Goal: Task Accomplishment & Management: Complete application form

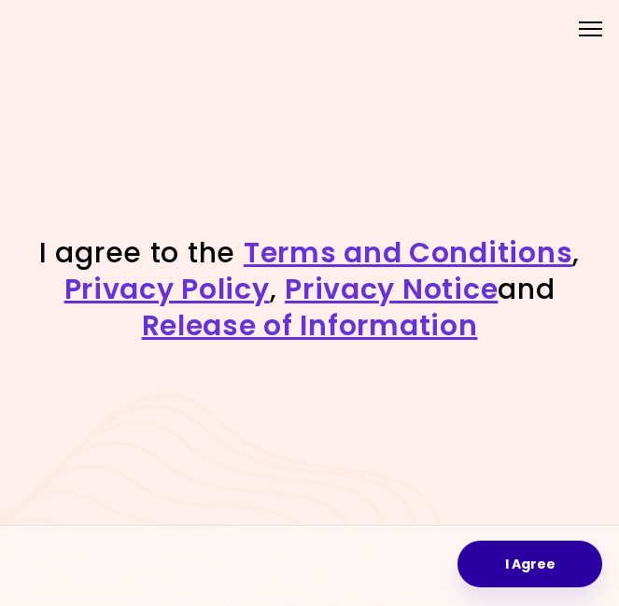
click at [550, 553] on button "I Agree" at bounding box center [529, 563] width 145 height 47
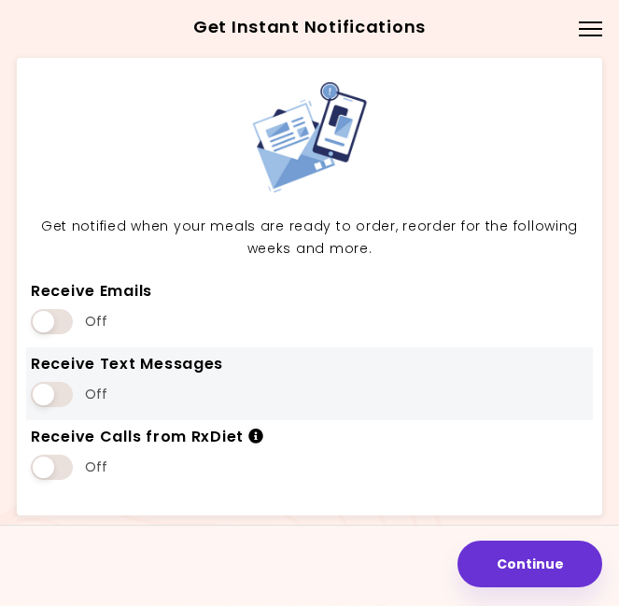
click at [49, 393] on span at bounding box center [52, 394] width 42 height 25
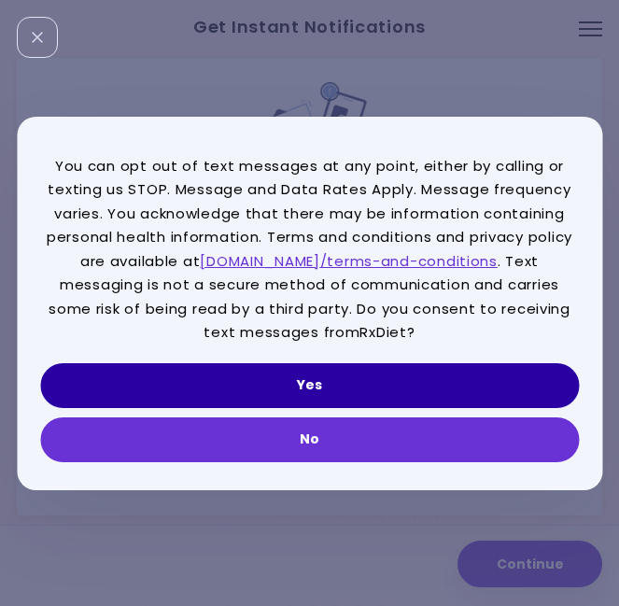
click at [268, 363] on button "Yes" at bounding box center [309, 385] width 538 height 45
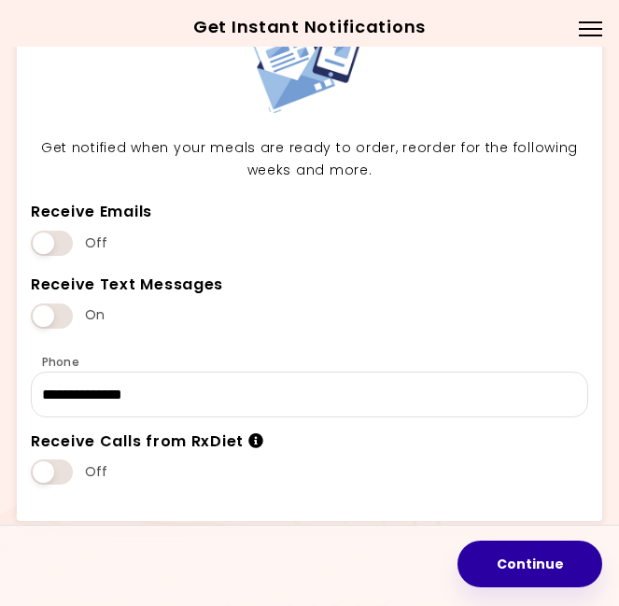
scroll to position [77, 0]
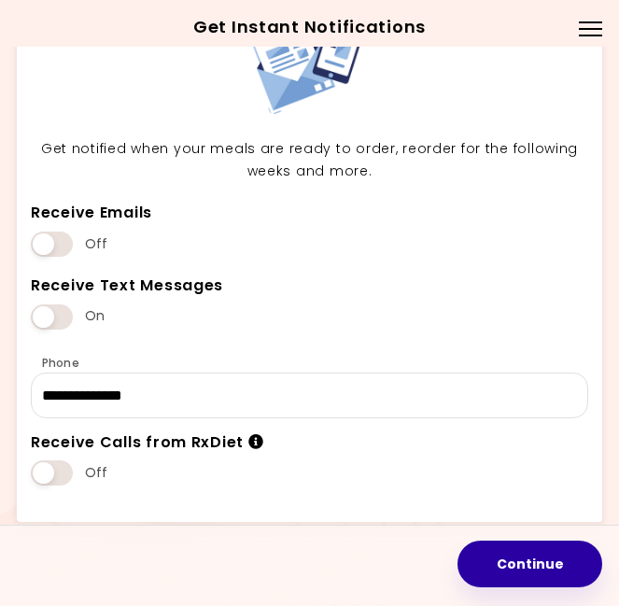
click at [545, 548] on button "Continue" at bounding box center [529, 563] width 145 height 47
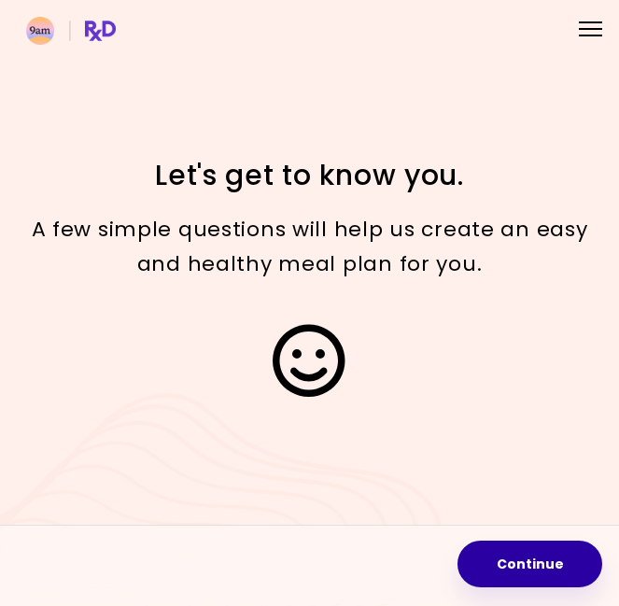
click at [545, 549] on button "Continue" at bounding box center [529, 563] width 145 height 47
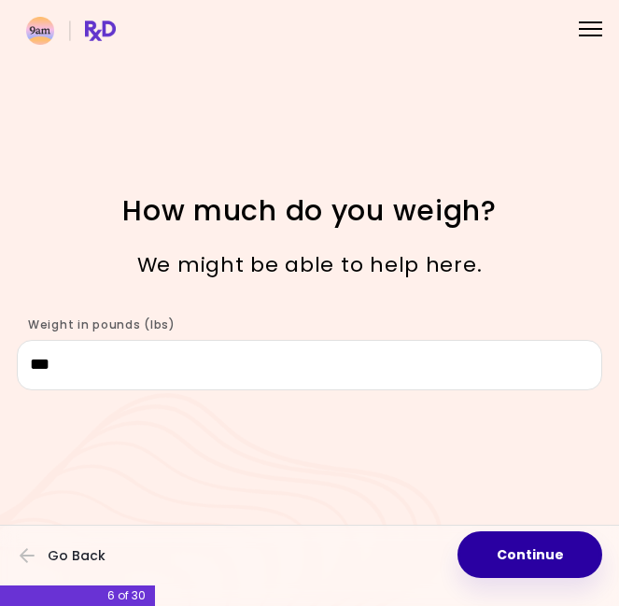
click at [500, 551] on button "Continue" at bounding box center [529, 554] width 145 height 47
select select "****"
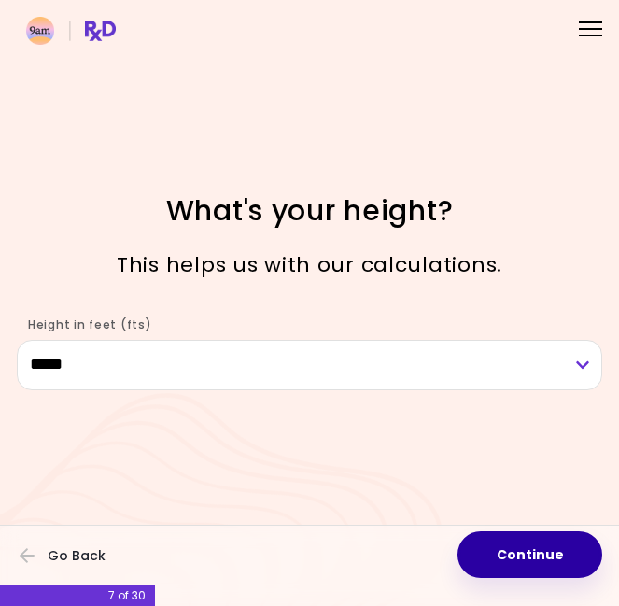
click at [507, 547] on button "Continue" at bounding box center [529, 554] width 145 height 47
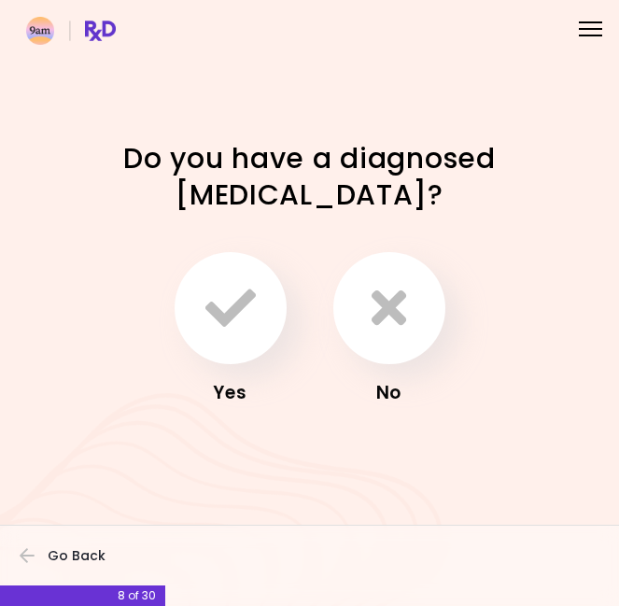
click at [384, 346] on div "No" at bounding box center [389, 330] width 131 height 156
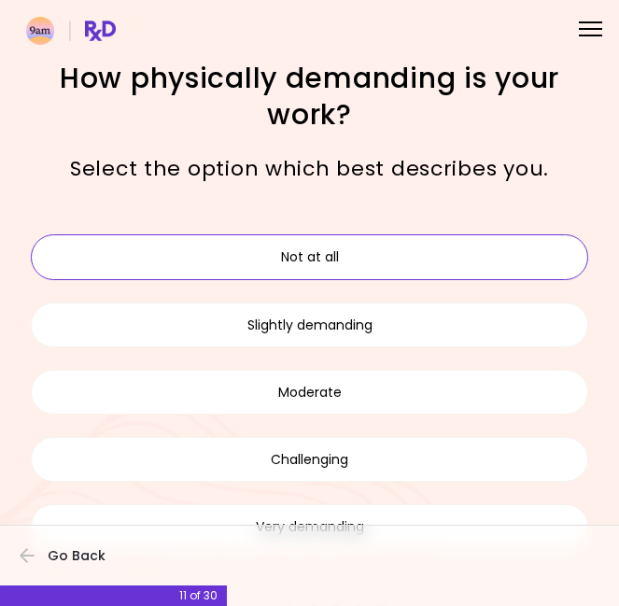
scroll to position [71, 0]
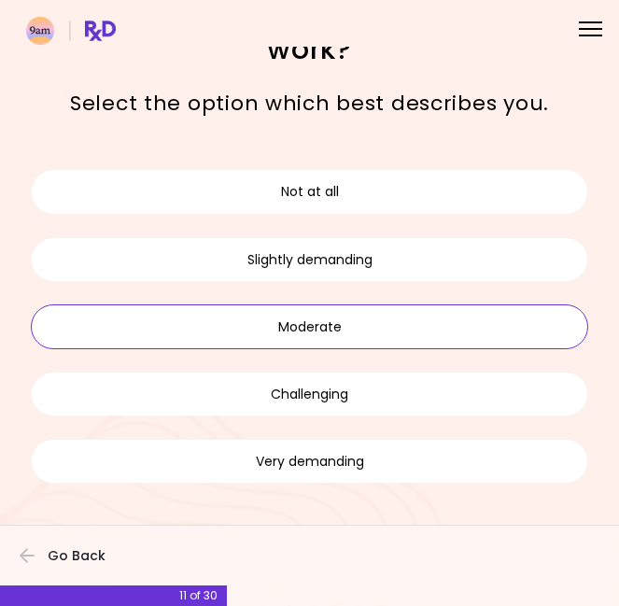
click at [323, 334] on button "Moderate" at bounding box center [309, 326] width 557 height 45
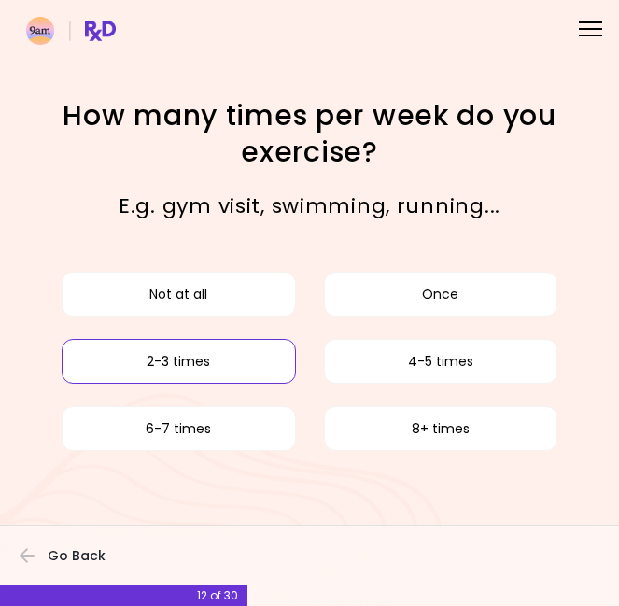
click at [274, 359] on button "2-3 times" at bounding box center [179, 361] width 234 height 45
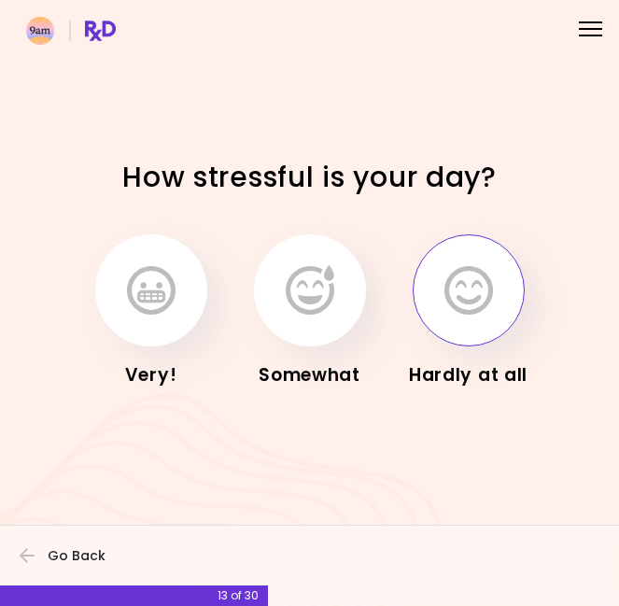
click at [439, 272] on button "button" at bounding box center [468, 290] width 112 height 112
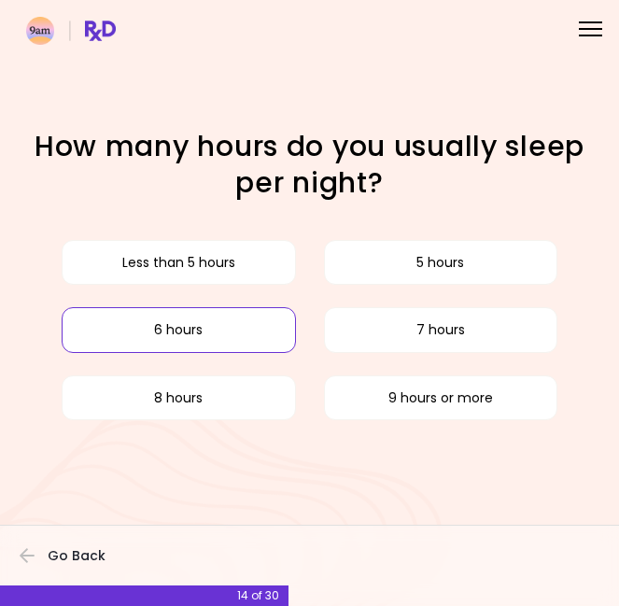
click at [260, 326] on button "6 hours" at bounding box center [179, 329] width 234 height 45
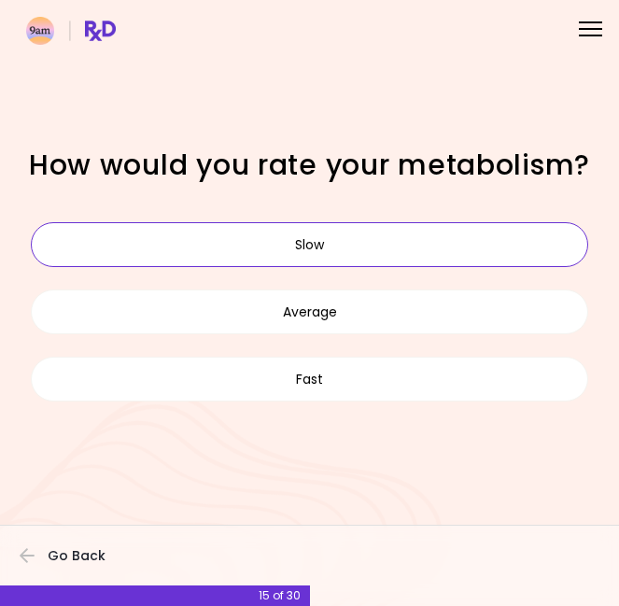
click at [354, 236] on button "Slow" at bounding box center [309, 244] width 557 height 45
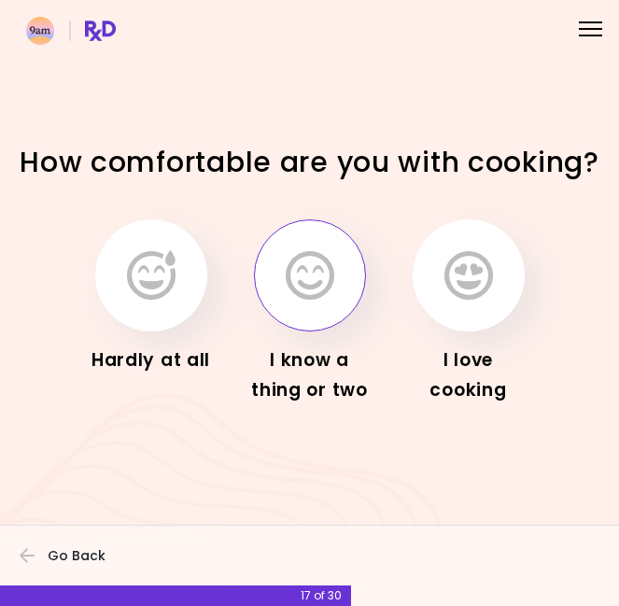
click at [272, 309] on button "button" at bounding box center [310, 275] width 112 height 112
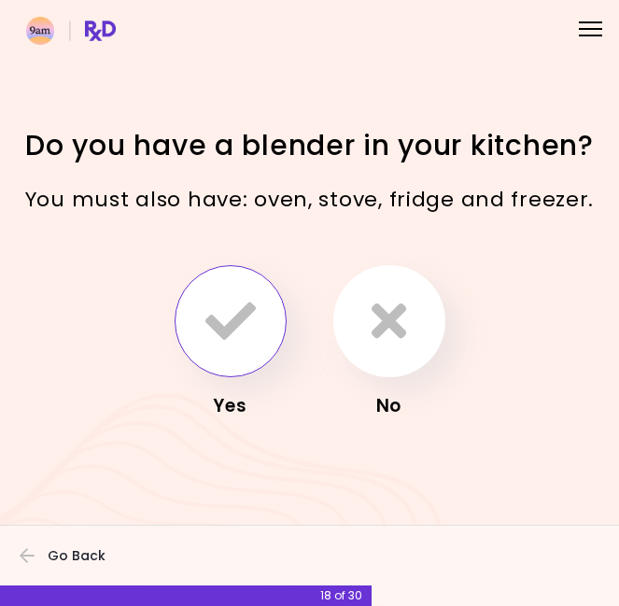
click at [256, 313] on button "button" at bounding box center [230, 321] width 112 height 112
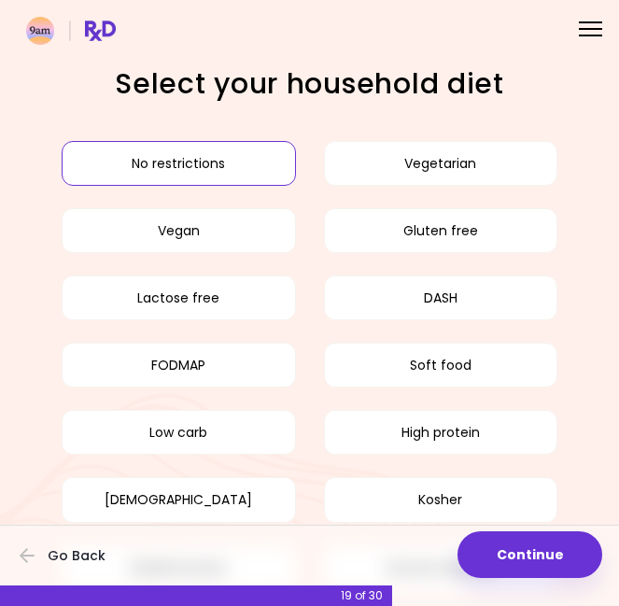
click at [246, 150] on button "No restrictions" at bounding box center [179, 163] width 234 height 45
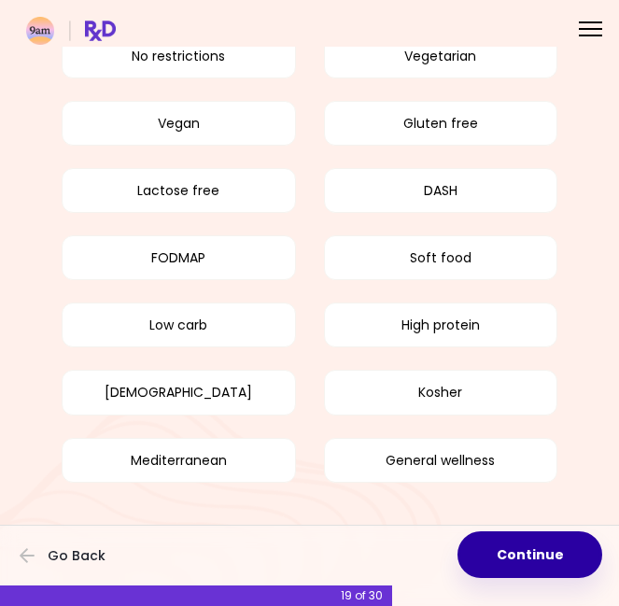
scroll to position [106, 0]
click at [530, 552] on button "Continue" at bounding box center [529, 554] width 145 height 47
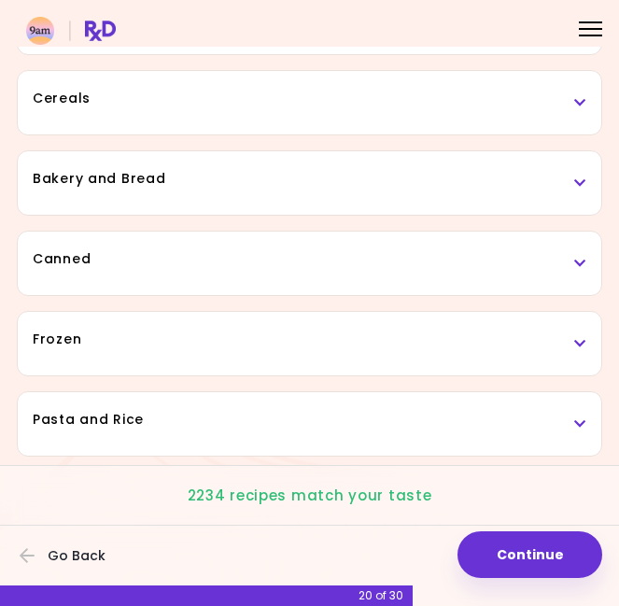
scroll to position [1050, 0]
click at [547, 265] on h3 "Canned" at bounding box center [309, 259] width 553 height 20
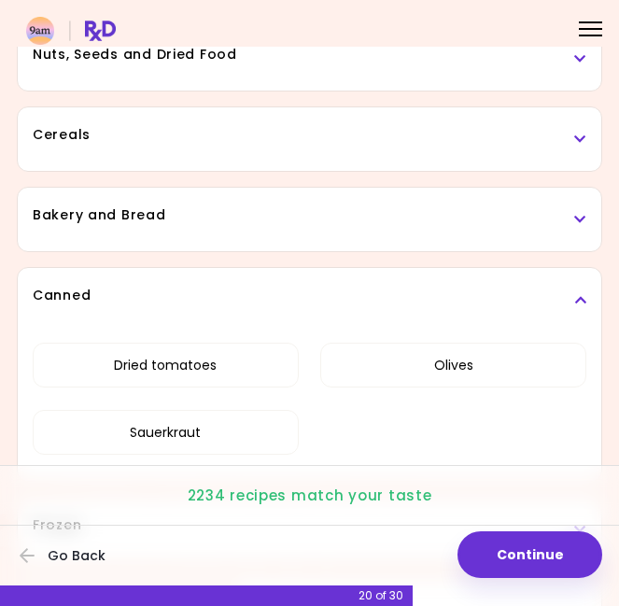
scroll to position [1012, 0]
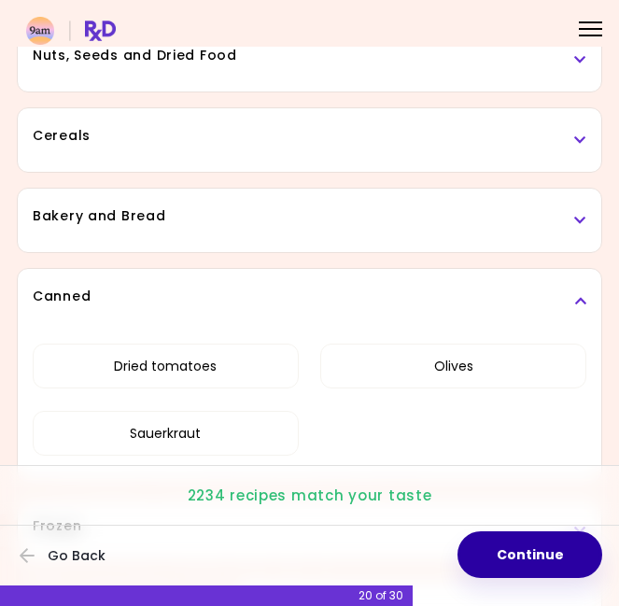
click at [544, 550] on button "Continue" at bounding box center [529, 554] width 145 height 47
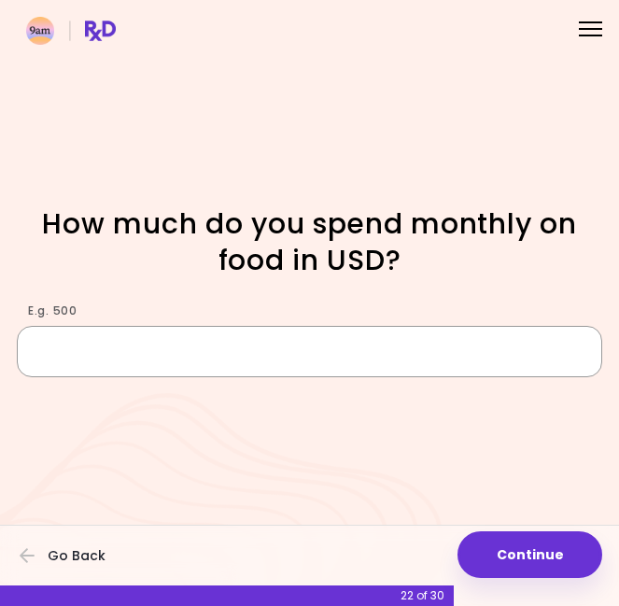
click at [529, 347] on input "E.g. 500" at bounding box center [309, 351] width 585 height 50
type input "***"
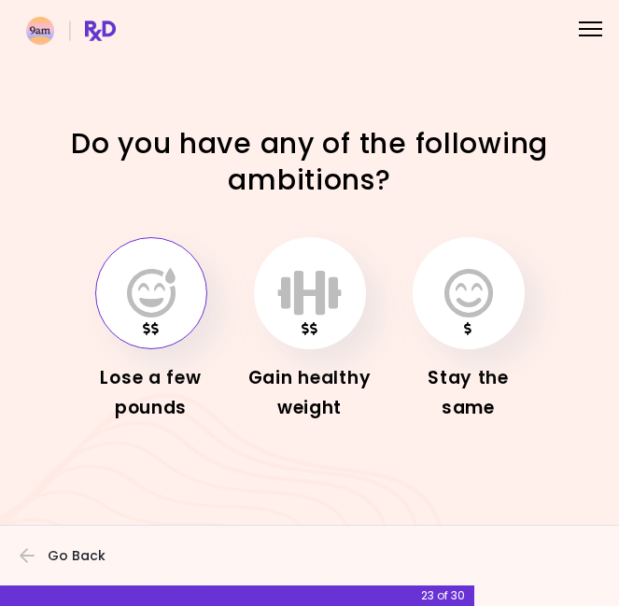
click at [156, 305] on icon "button" at bounding box center [151, 293] width 49 height 50
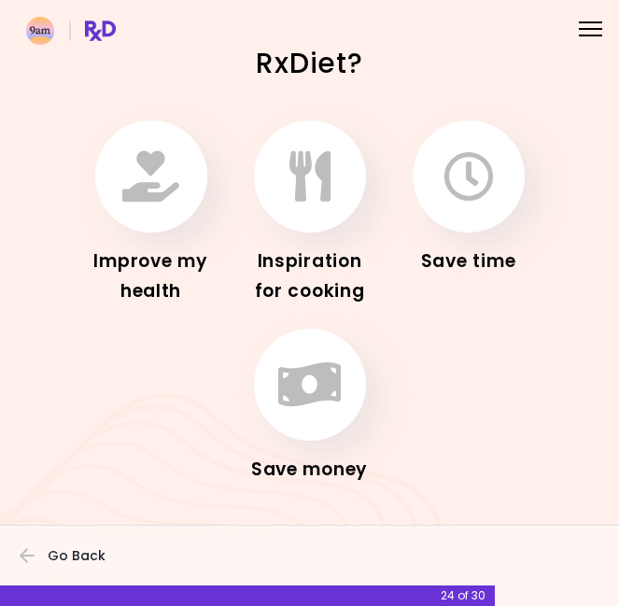
scroll to position [56, 0]
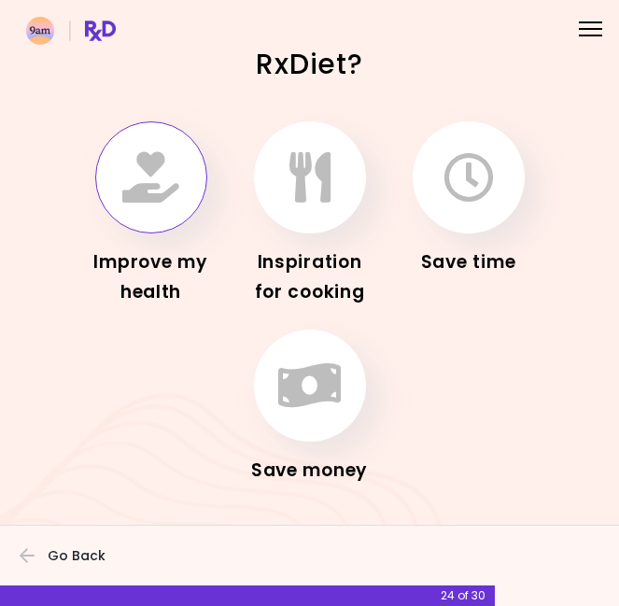
click at [165, 200] on icon "button" at bounding box center [150, 177] width 57 height 50
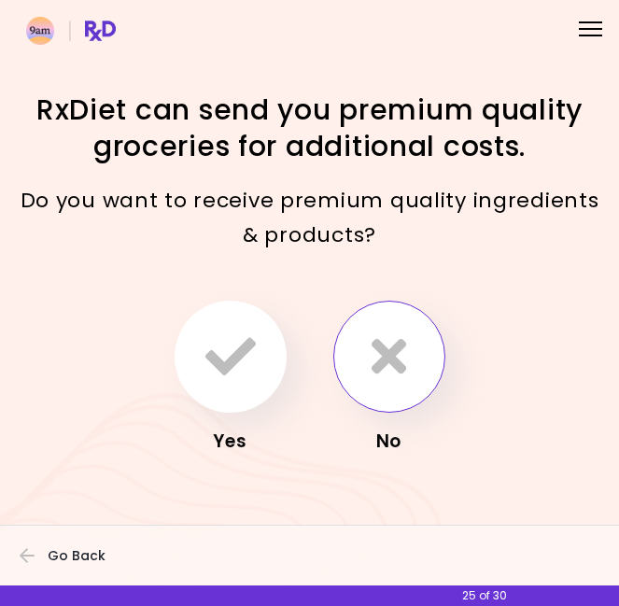
click at [347, 348] on button "button" at bounding box center [389, 356] width 112 height 112
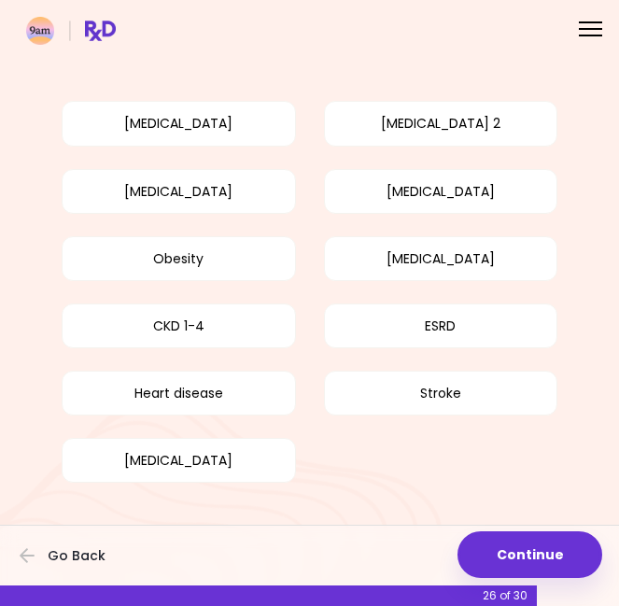
scroll to position [138, 0]
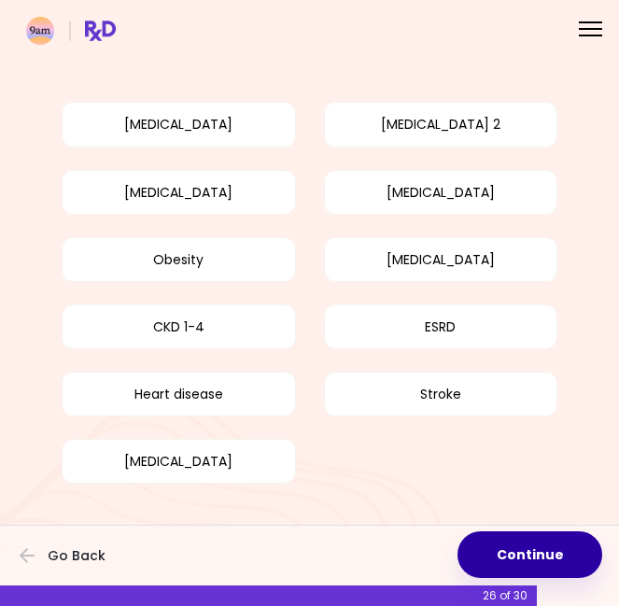
click at [511, 560] on button "Continue" at bounding box center [529, 554] width 145 height 47
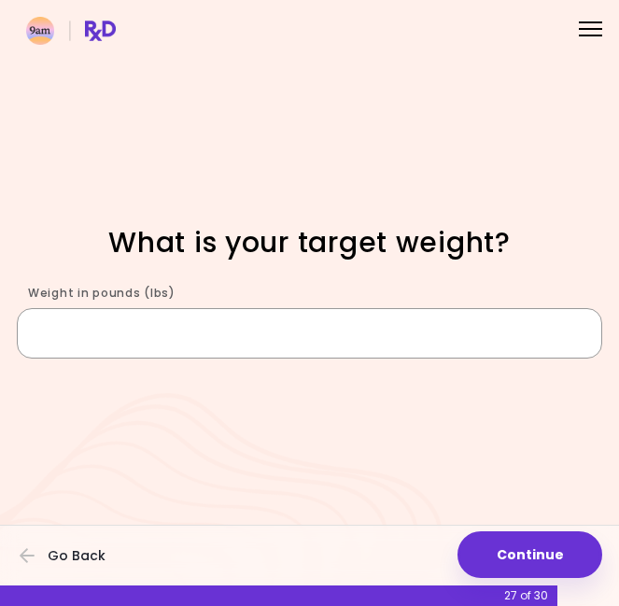
click at [442, 334] on input "Weight in pounds (lbs)" at bounding box center [309, 333] width 585 height 50
type input "***"
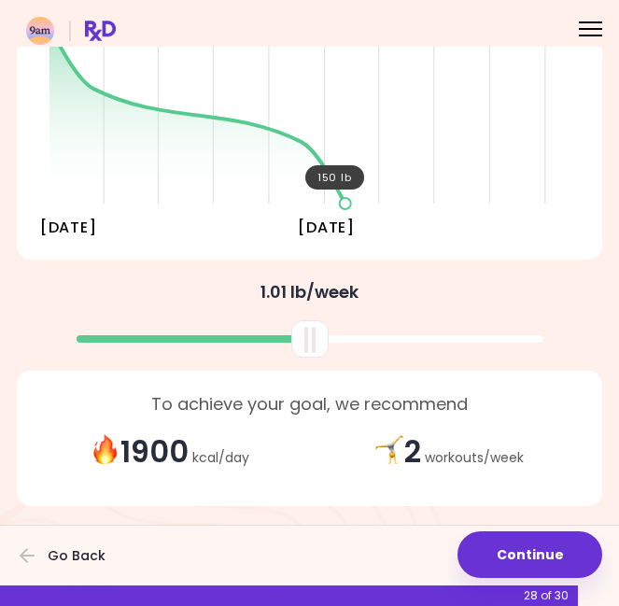
scroll to position [305, 0]
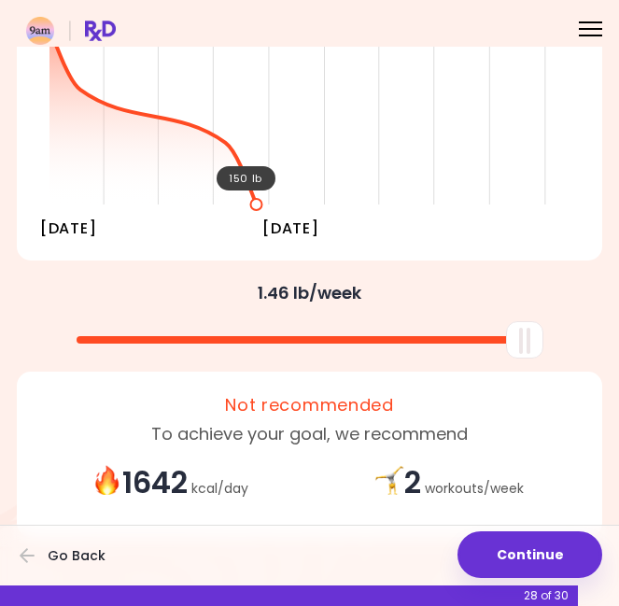
drag, startPoint x: 304, startPoint y: 339, endPoint x: 564, endPoint y: 335, distance: 260.3
click at [564, 335] on div at bounding box center [309, 332] width 604 height 49
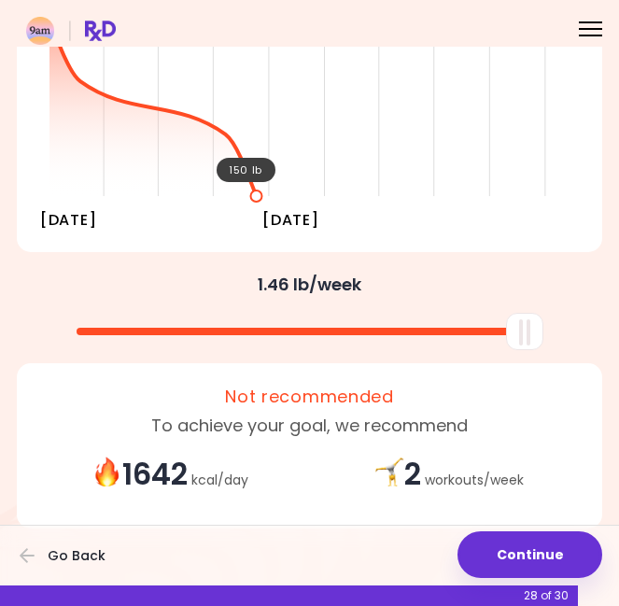
scroll to position [317, 0]
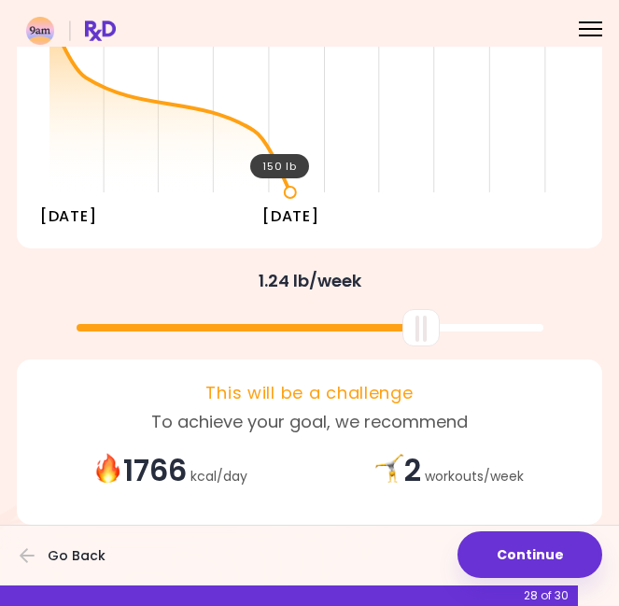
drag, startPoint x: 518, startPoint y: 323, endPoint x: 414, endPoint y: 343, distance: 105.6
click at [414, 343] on div "You're embarking on your journey to overall health improvement Your Projected P…" at bounding box center [309, 143] width 619 height 790
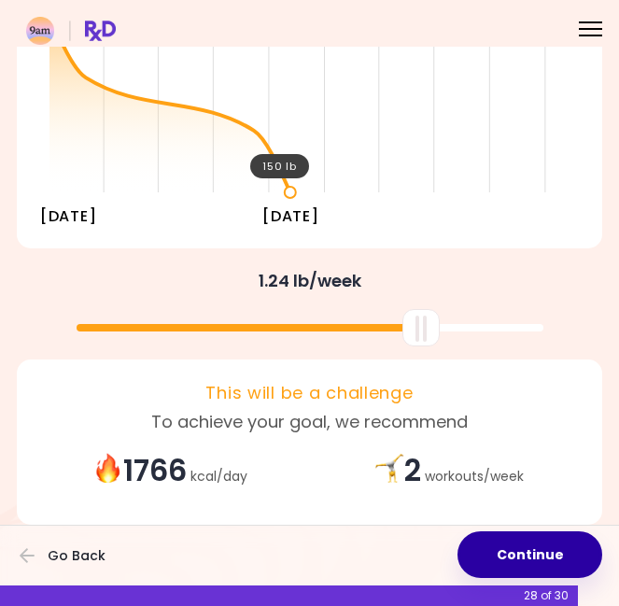
click at [495, 541] on button "Continue" at bounding box center [529, 554] width 145 height 47
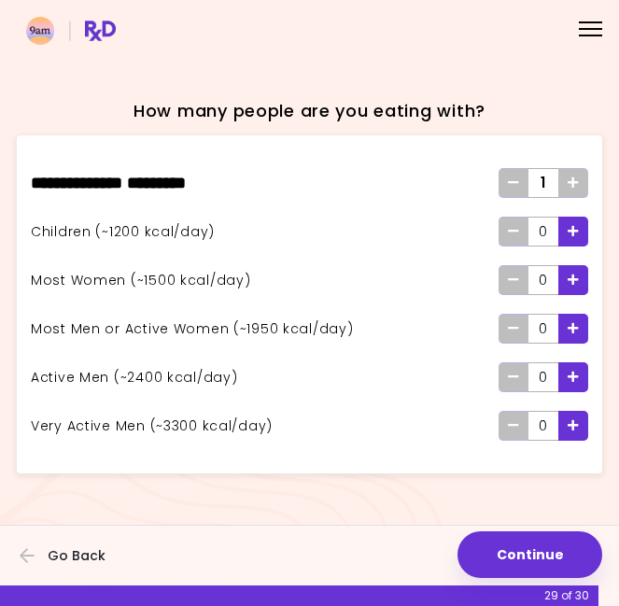
click at [569, 232] on icon "Add - Child" at bounding box center [572, 231] width 11 height 12
click at [571, 286] on icon "Add - Woman" at bounding box center [572, 279] width 11 height 12
click at [568, 384] on span "Add - Active Man" at bounding box center [572, 377] width 11 height 30
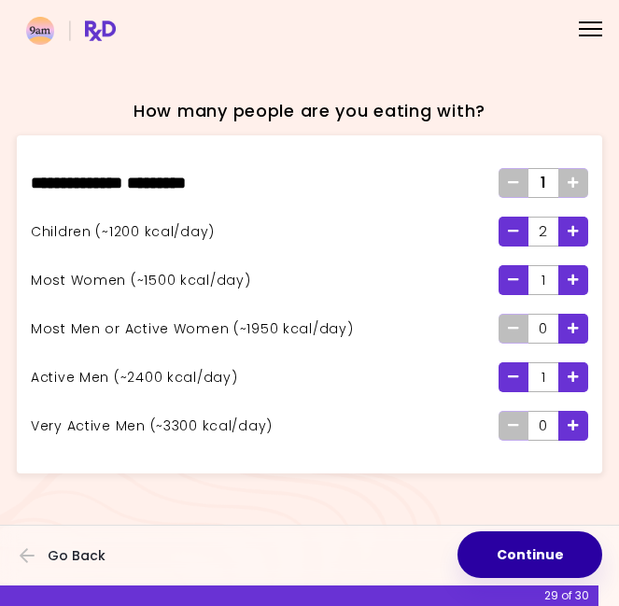
click at [521, 547] on button "Continue" at bounding box center [529, 554] width 145 height 47
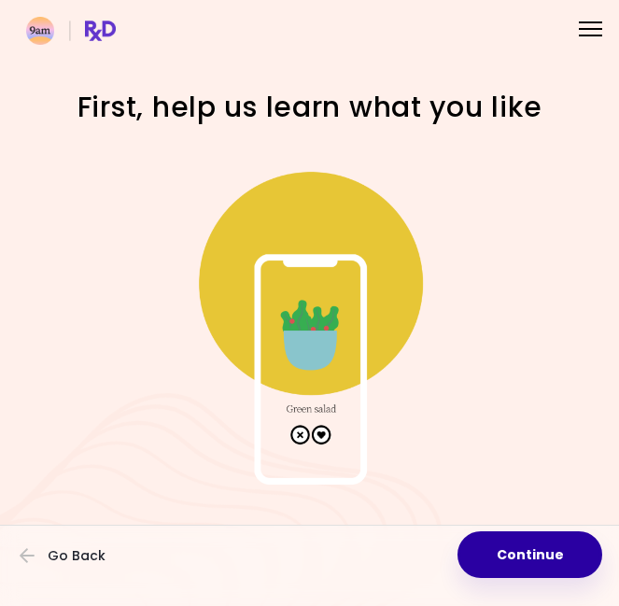
click at [501, 533] on button "Continue" at bounding box center [529, 554] width 145 height 47
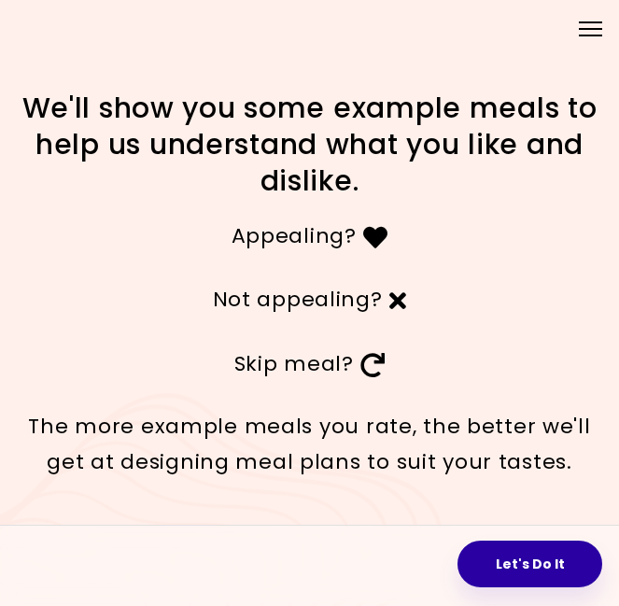
click at [510, 578] on button "Let's Do It" at bounding box center [529, 563] width 145 height 47
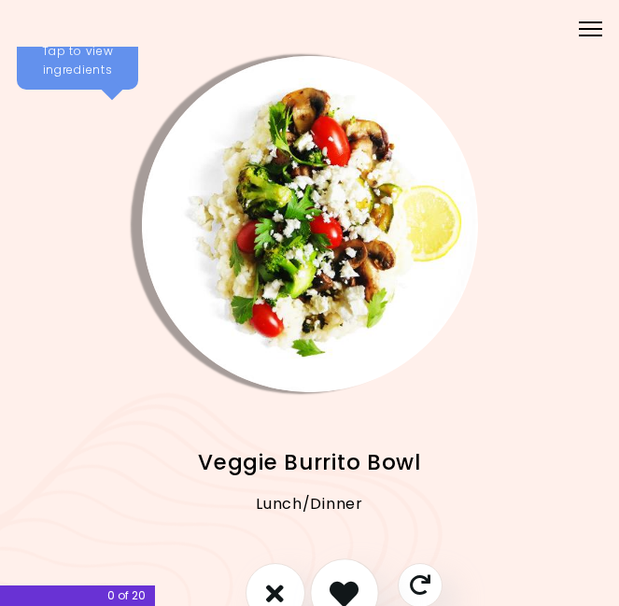
click at [344, 581] on icon "I like this recipe" at bounding box center [343, 592] width 29 height 29
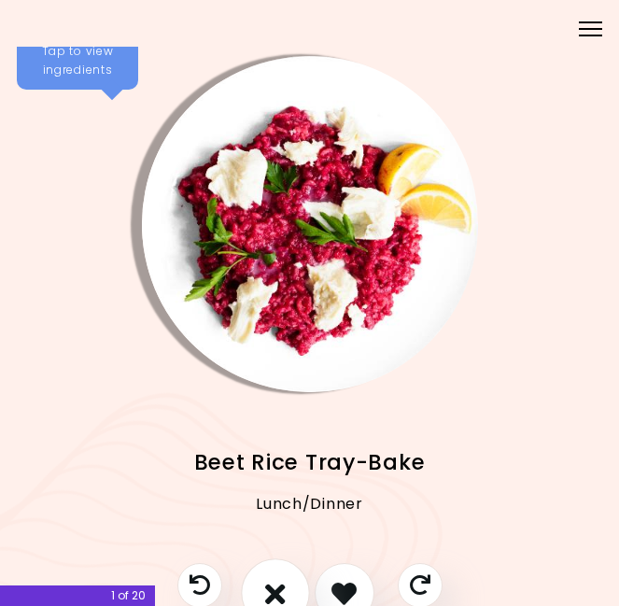
click at [257, 586] on button "I don't like this recipe" at bounding box center [275, 593] width 69 height 69
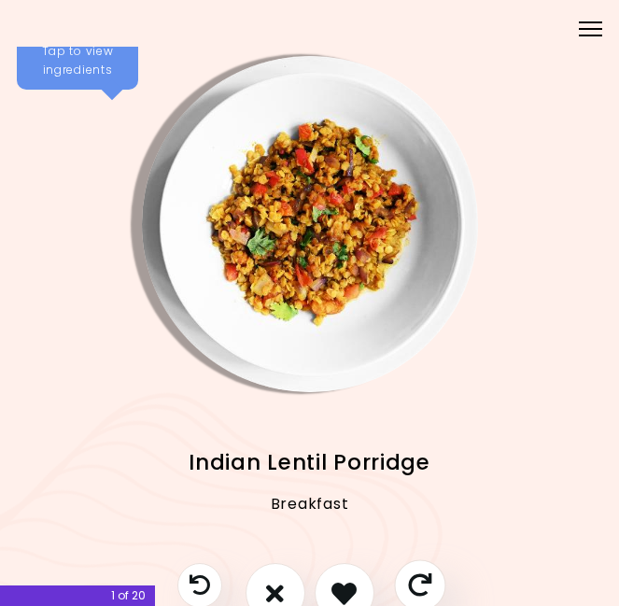
click at [405, 577] on button "Skip" at bounding box center [419, 584] width 51 height 51
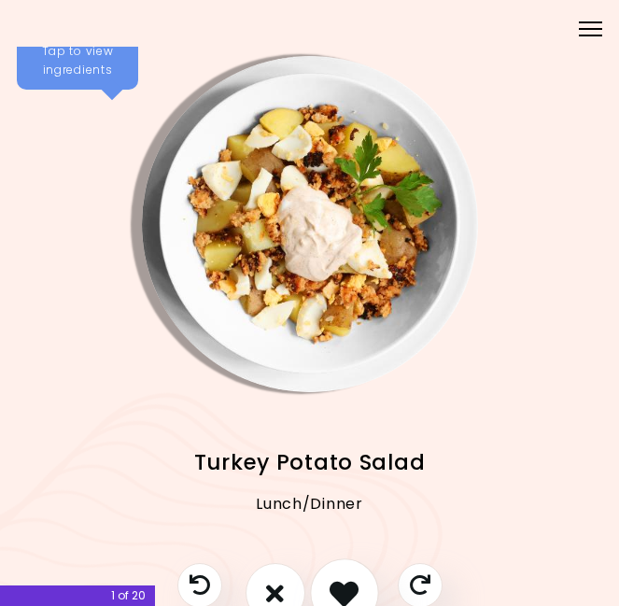
click at [337, 585] on icon "I like this recipe" at bounding box center [343, 592] width 29 height 29
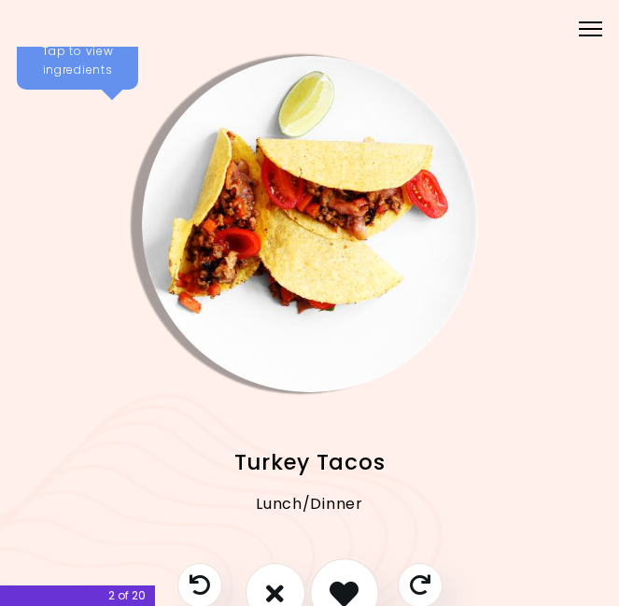
click at [337, 585] on icon "I like this recipe" at bounding box center [343, 592] width 29 height 29
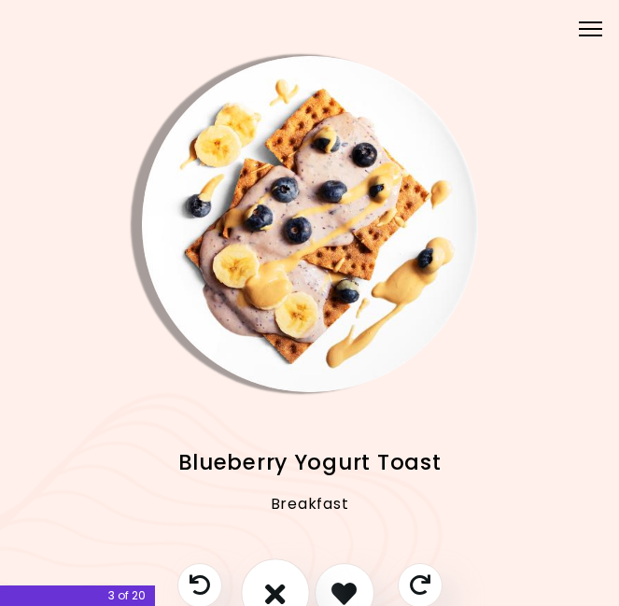
click at [293, 585] on button "I don't like this recipe" at bounding box center [275, 592] width 69 height 69
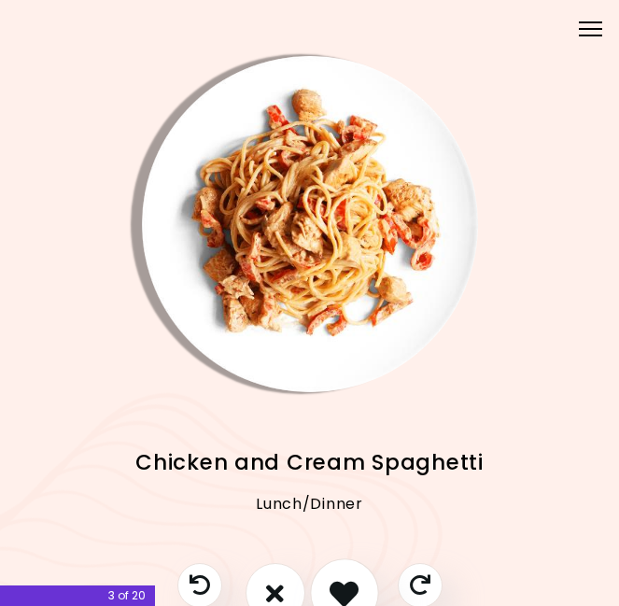
click at [354, 594] on icon "I like this recipe" at bounding box center [343, 592] width 29 height 29
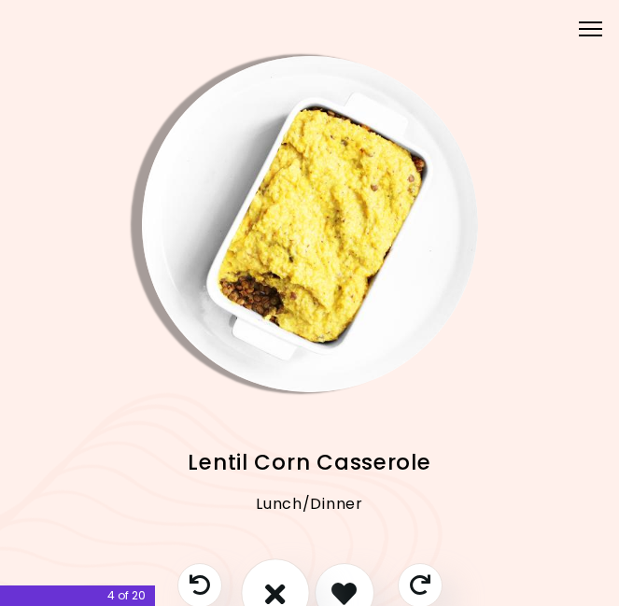
click at [291, 575] on button "I don't like this recipe" at bounding box center [275, 592] width 69 height 69
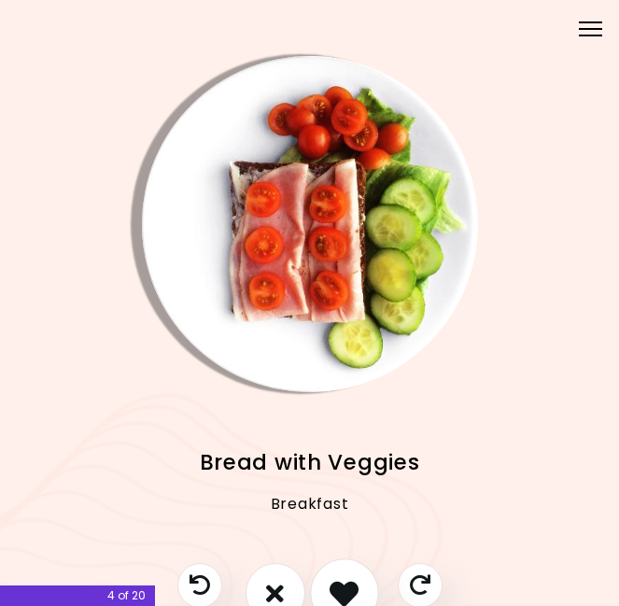
click at [339, 579] on icon "I like this recipe" at bounding box center [343, 592] width 29 height 29
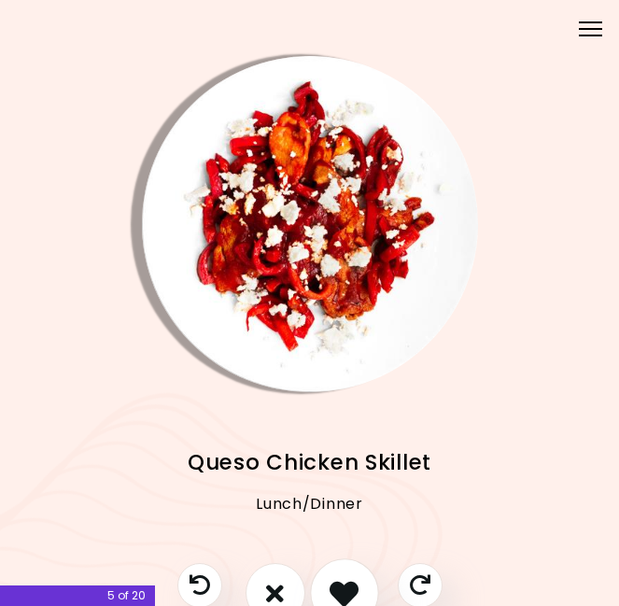
click at [362, 588] on button "I like this recipe" at bounding box center [344, 592] width 69 height 69
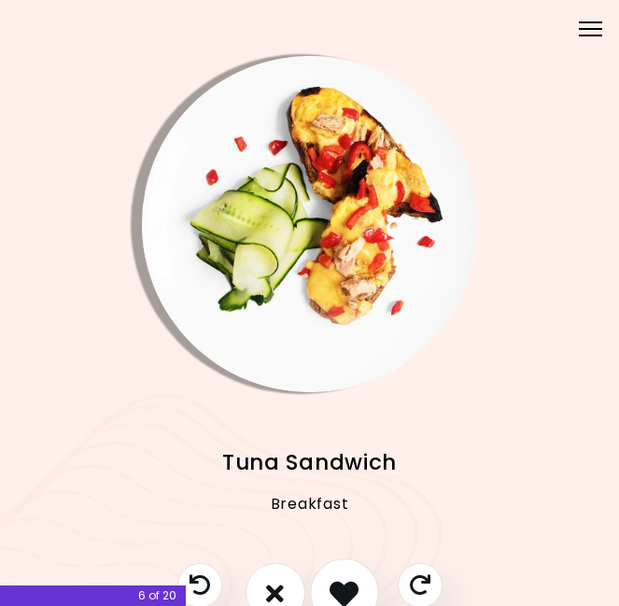
click at [354, 586] on icon "I like this recipe" at bounding box center [343, 592] width 29 height 29
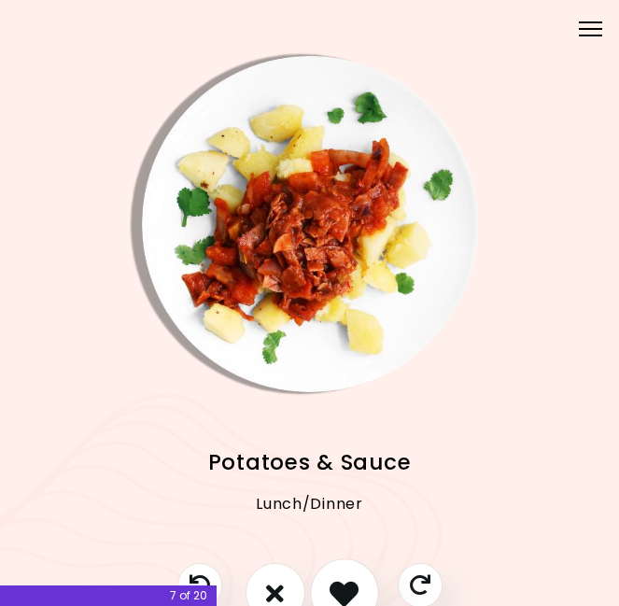
click at [356, 582] on icon "I like this recipe" at bounding box center [343, 592] width 29 height 29
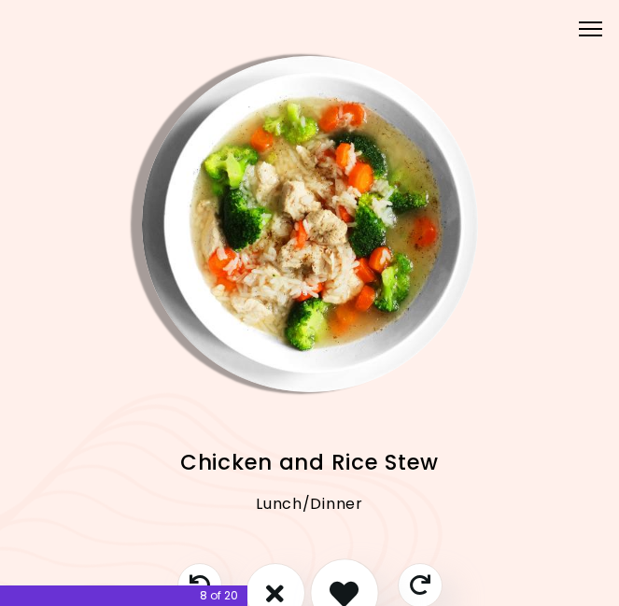
click at [355, 583] on icon "I like this recipe" at bounding box center [343, 592] width 29 height 29
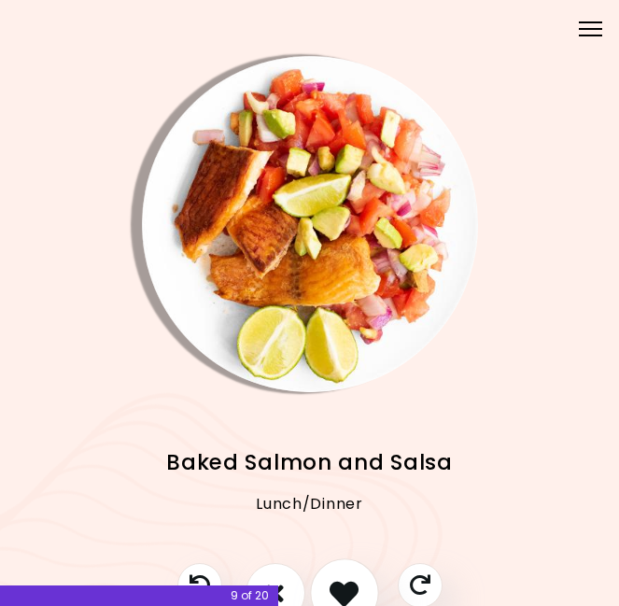
click at [355, 585] on icon "I like this recipe" at bounding box center [343, 592] width 29 height 29
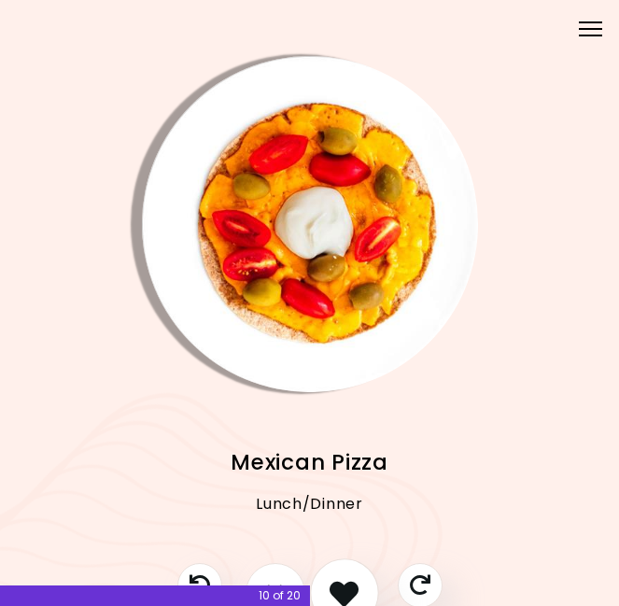
click at [355, 585] on icon "I like this recipe" at bounding box center [343, 592] width 29 height 29
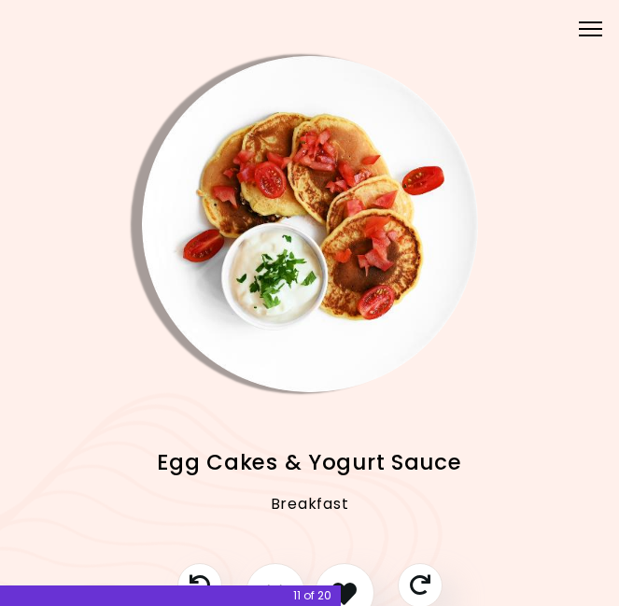
click at [285, 586] on div "11 of 20" at bounding box center [170, 595] width 341 height 21
click at [280, 573] on button "I don't like this recipe" at bounding box center [275, 592] width 69 height 69
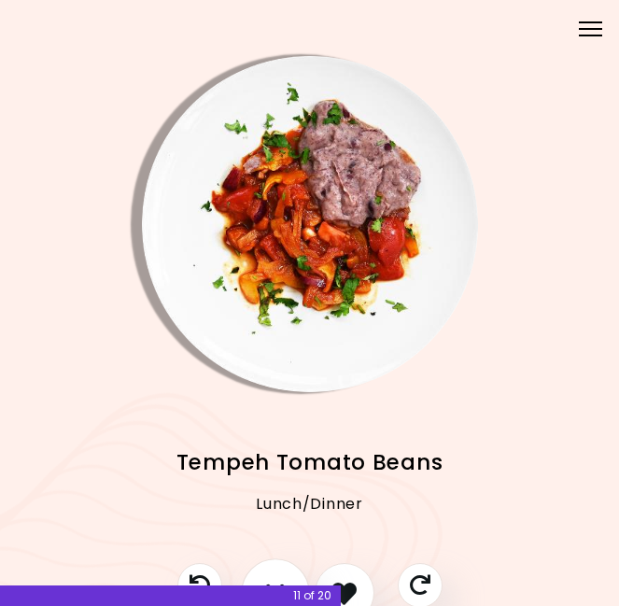
click at [271, 576] on button "I don't like this recipe" at bounding box center [275, 592] width 69 height 69
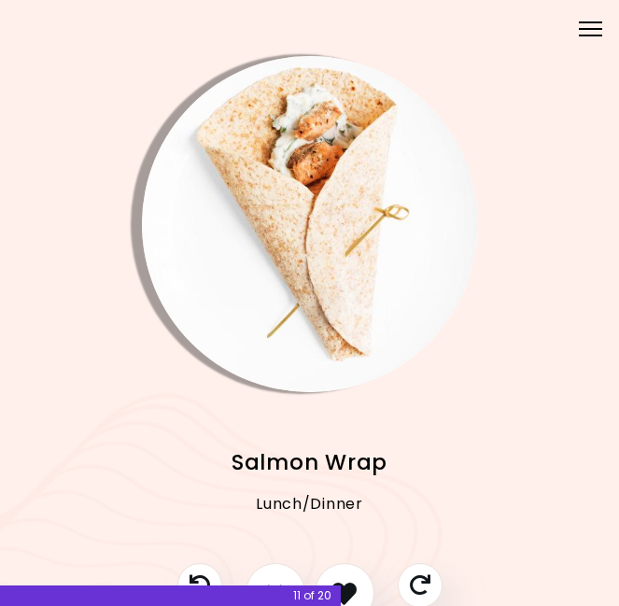
drag, startPoint x: 271, startPoint y: 576, endPoint x: 471, endPoint y: 493, distance: 217.1
click at [474, 494] on div "Veggie Burrito Bowl Lunch/Dinner Beet Rice Tray-Bake Lunch/Dinner Indian Lentil…" at bounding box center [309, 348] width 619 height 697
click at [415, 568] on button "Skip" at bounding box center [419, 584] width 51 height 51
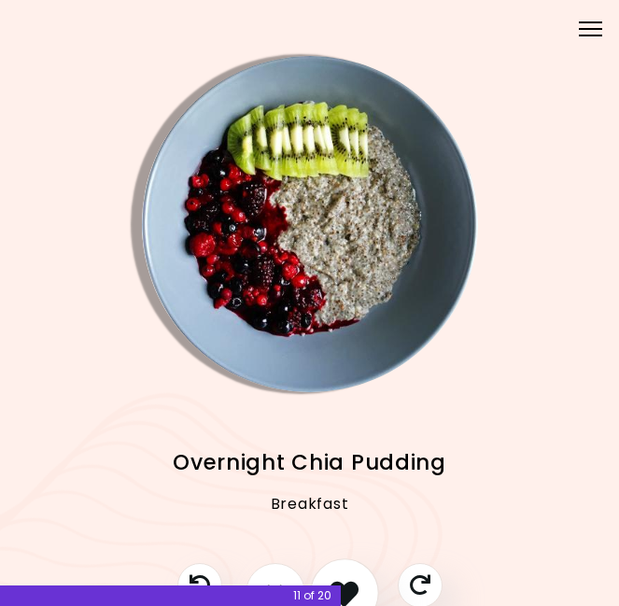
click at [337, 573] on button "I like this recipe" at bounding box center [344, 592] width 69 height 69
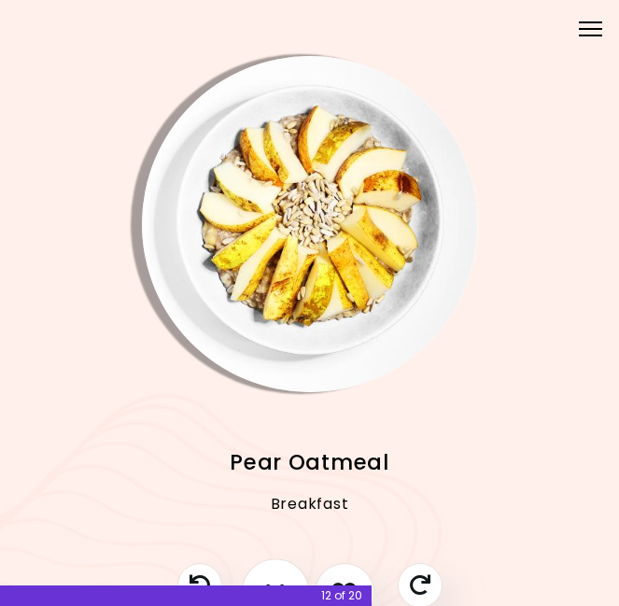
click at [270, 564] on button "I don't like this recipe" at bounding box center [275, 592] width 69 height 69
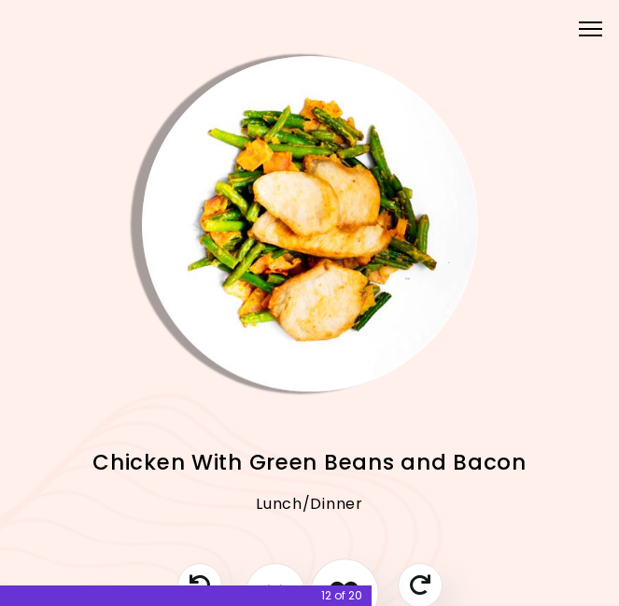
click at [349, 568] on button "I like this recipe" at bounding box center [344, 592] width 69 height 69
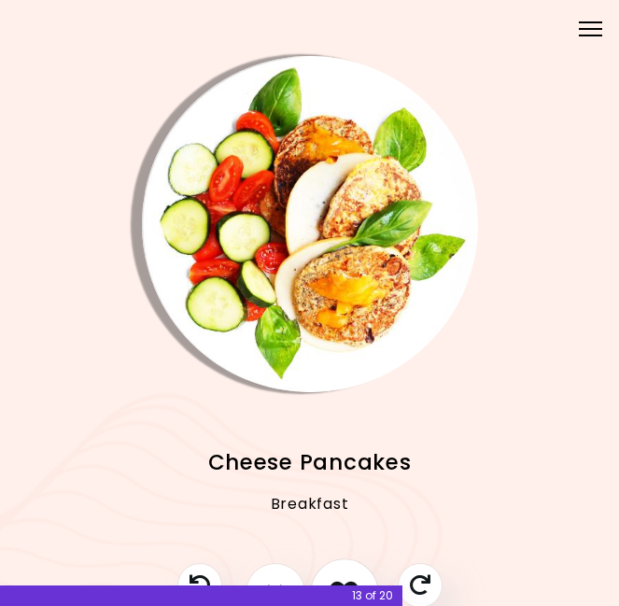
click at [349, 568] on button "I like this recipe" at bounding box center [344, 592] width 69 height 69
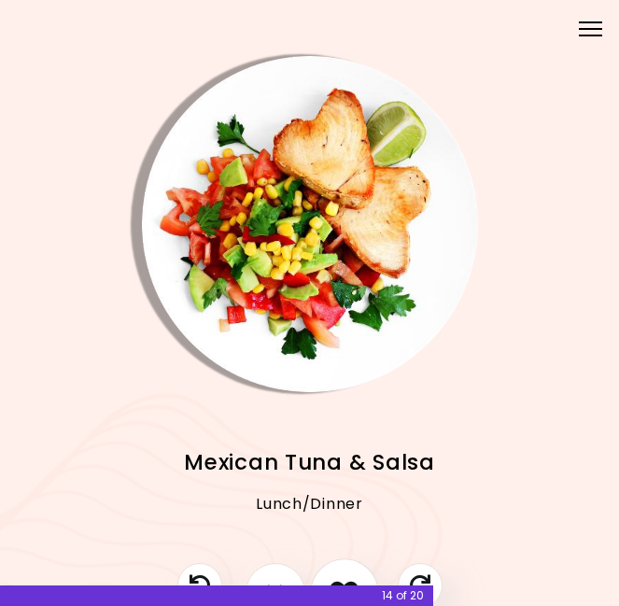
click at [349, 568] on button "I like this recipe" at bounding box center [344, 592] width 69 height 69
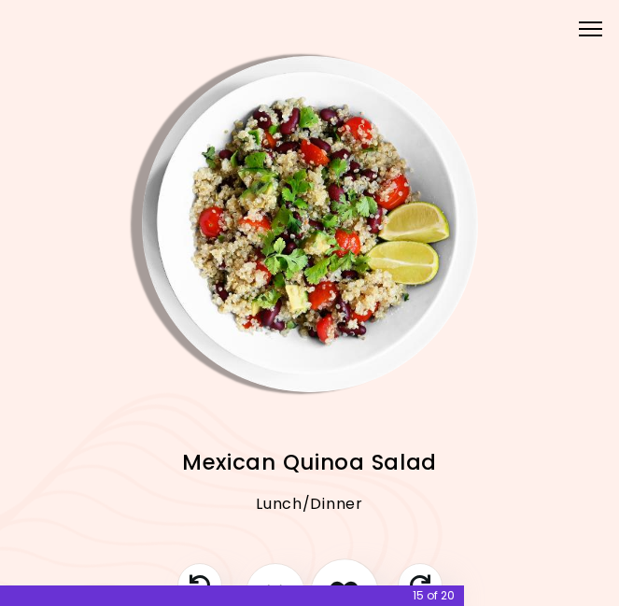
click at [349, 568] on button "I like this recipe" at bounding box center [344, 592] width 69 height 69
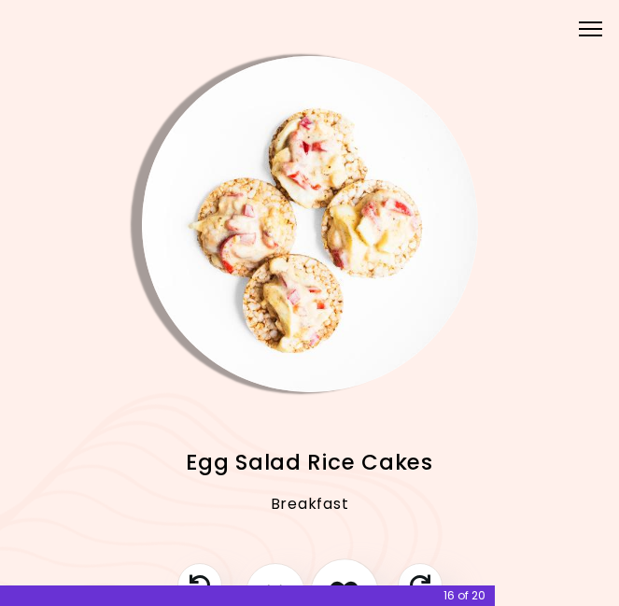
click at [349, 568] on button "I like this recipe" at bounding box center [344, 592] width 69 height 69
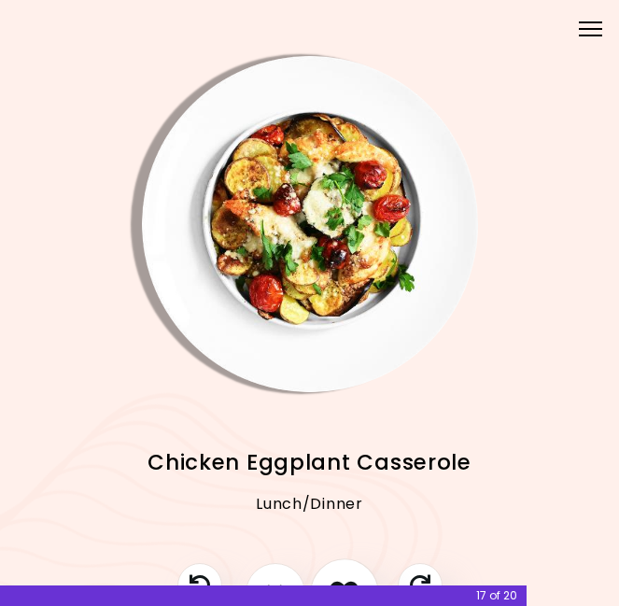
click at [349, 568] on button "I like this recipe" at bounding box center [344, 592] width 69 height 69
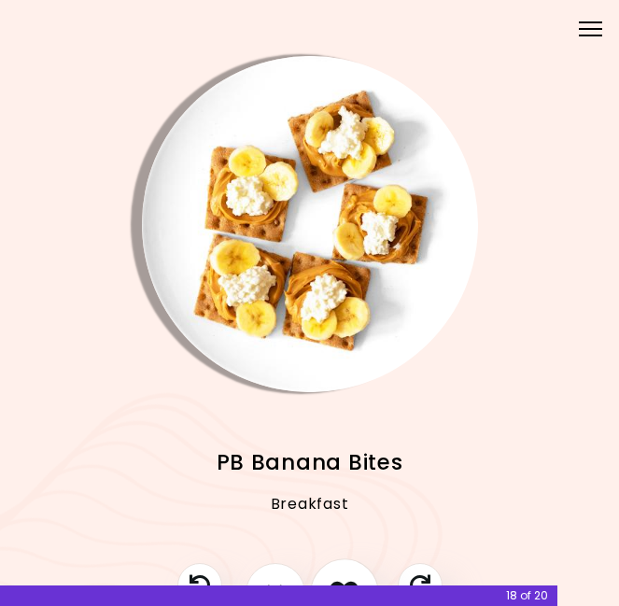
click at [349, 568] on button "I like this recipe" at bounding box center [344, 592] width 69 height 69
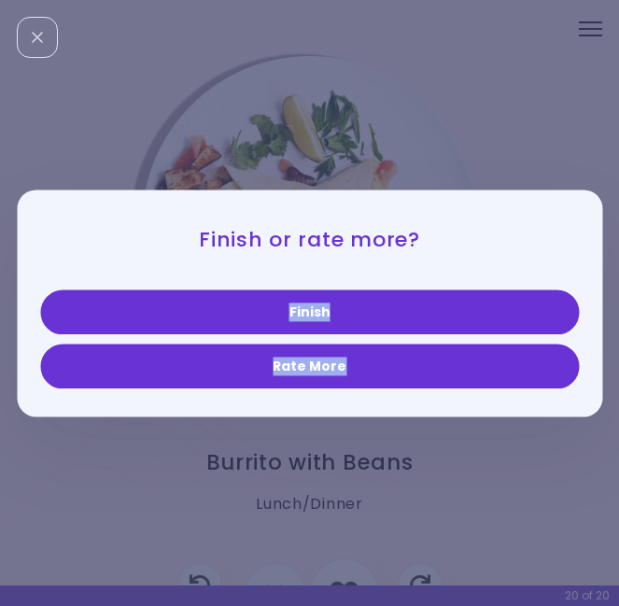
click at [349, 568] on div "Finish or rate more? Finish Rate More" at bounding box center [309, 303] width 619 height 606
click at [354, 493] on div "Finish or rate more? Finish Rate More" at bounding box center [309, 303] width 619 height 606
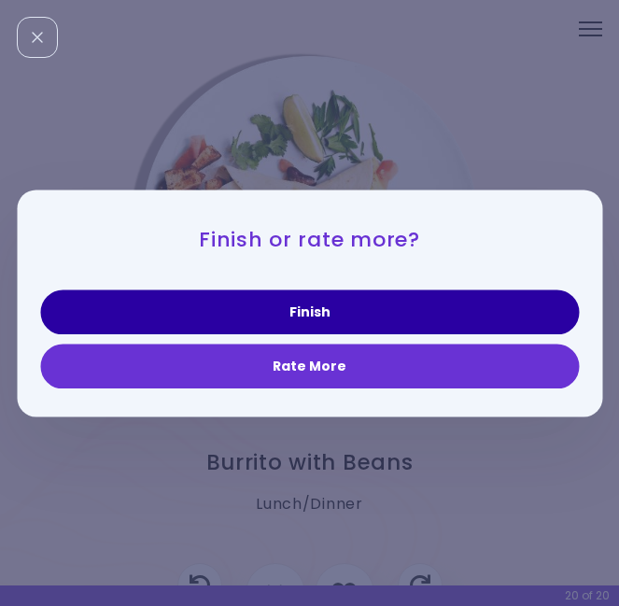
click at [353, 303] on button "Finish" at bounding box center [309, 311] width 538 height 45
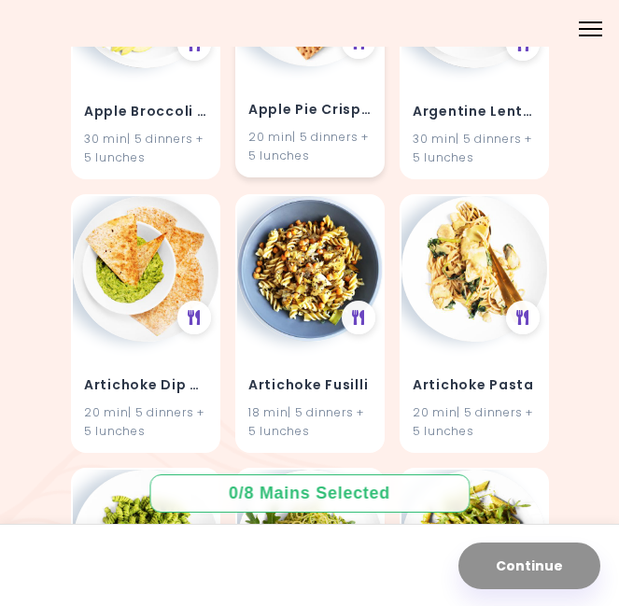
scroll to position [325, 0]
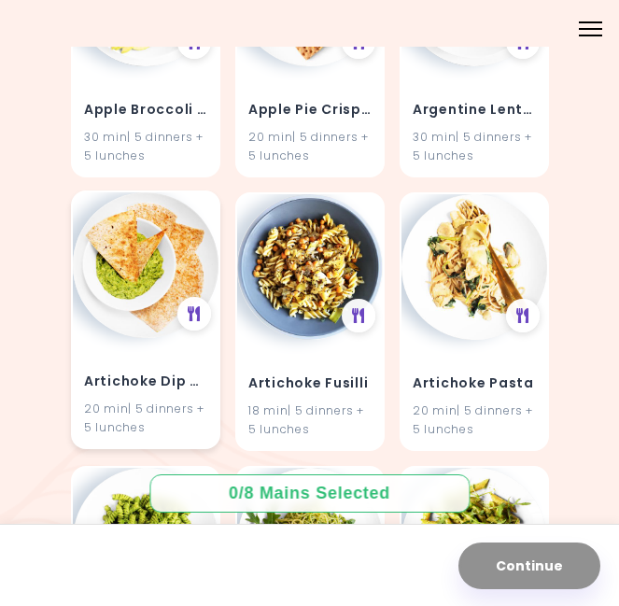
click at [156, 392] on h4 "Artichoke Dip & Nachos" at bounding box center [145, 381] width 123 height 30
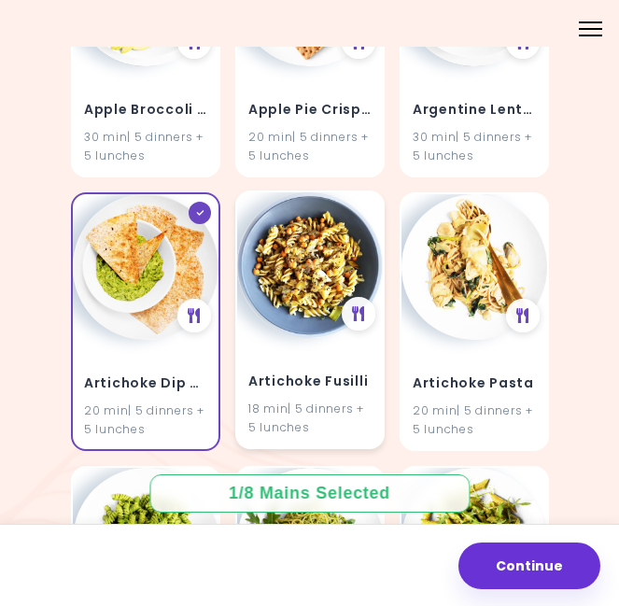
click at [317, 415] on div "18 min | 5 dinners + 5 lunches" at bounding box center [309, 416] width 123 height 35
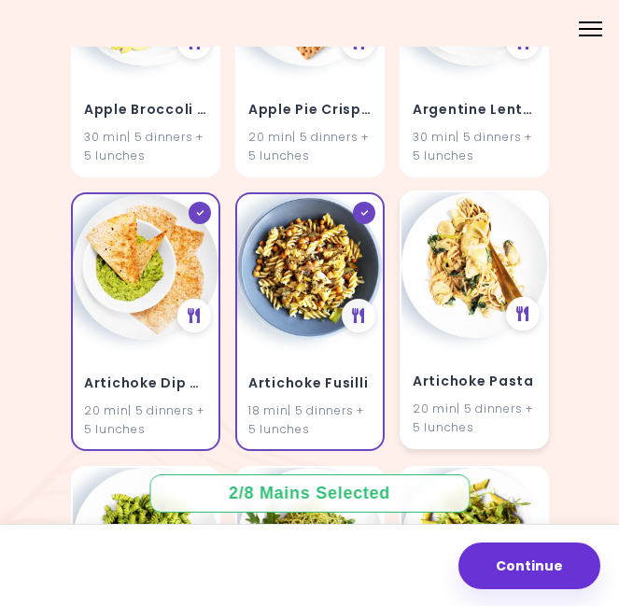
click at [449, 405] on div "20 min | 5 dinners + 5 lunches" at bounding box center [473, 416] width 123 height 35
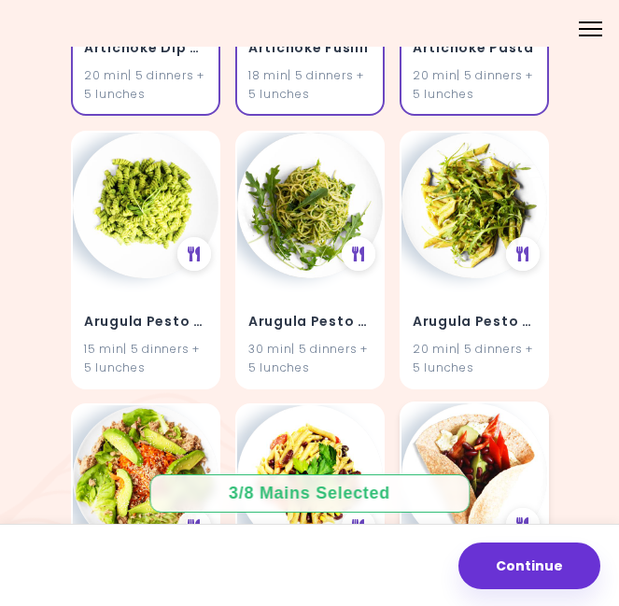
scroll to position [661, 0]
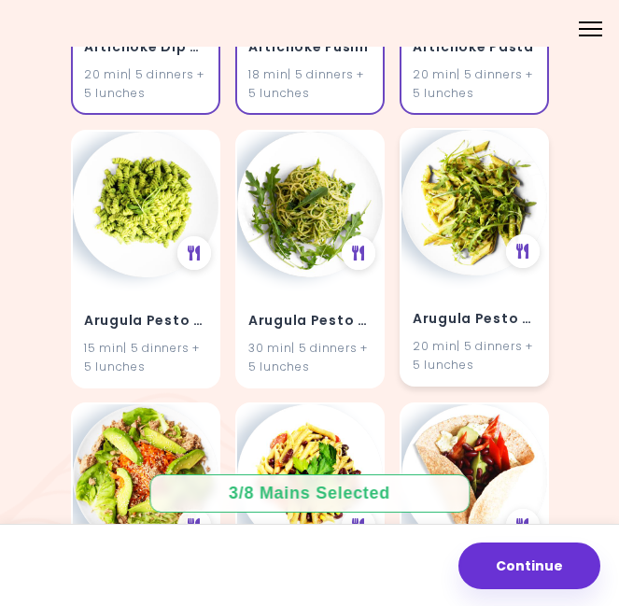
click at [449, 322] on h4 "Arugula Pesto Pasta" at bounding box center [473, 318] width 123 height 30
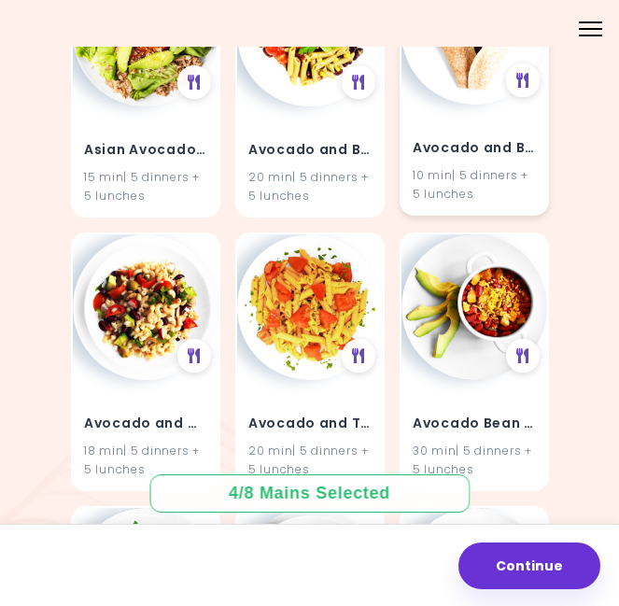
scroll to position [1114, 0]
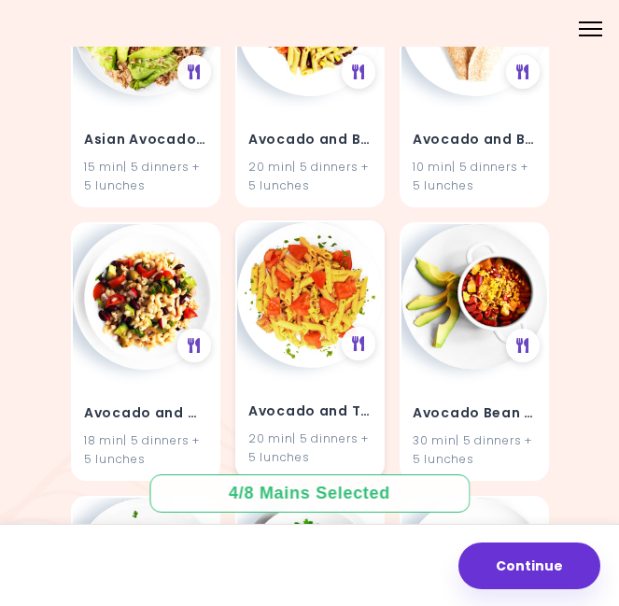
click at [313, 413] on h4 "Avocado and Tomato Pasta Salad" at bounding box center [309, 412] width 123 height 30
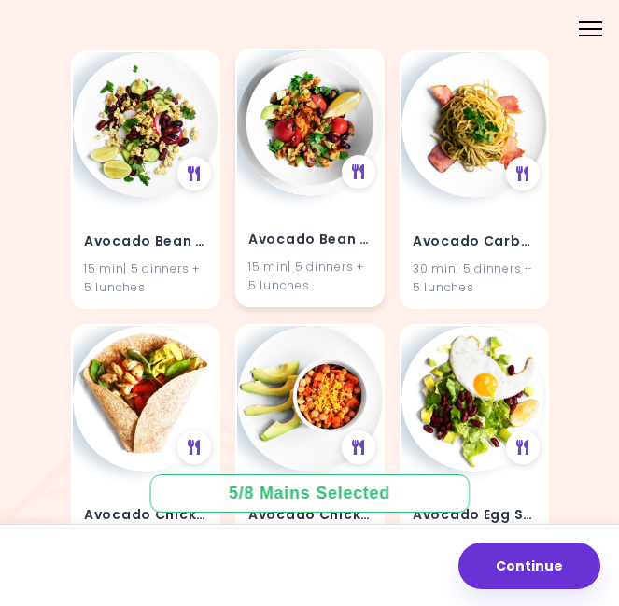
scroll to position [1575, 0]
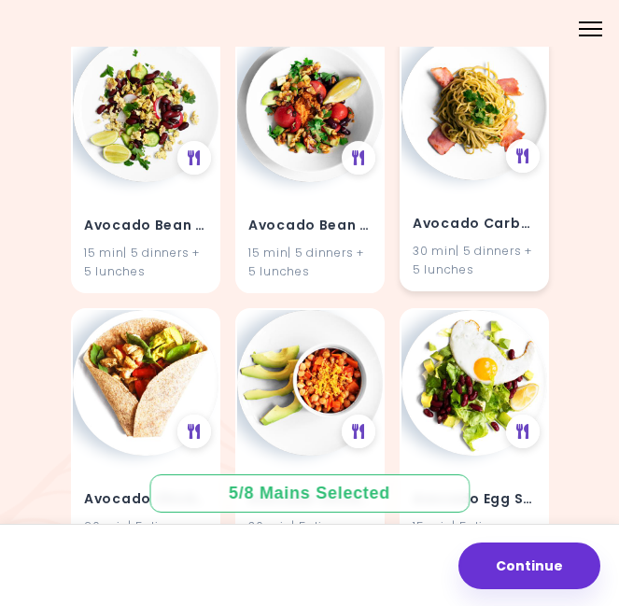
click at [457, 232] on div "Avocado Carbonara 30 min | 5 dinners + 5 lunches" at bounding box center [474, 234] width 146 height 109
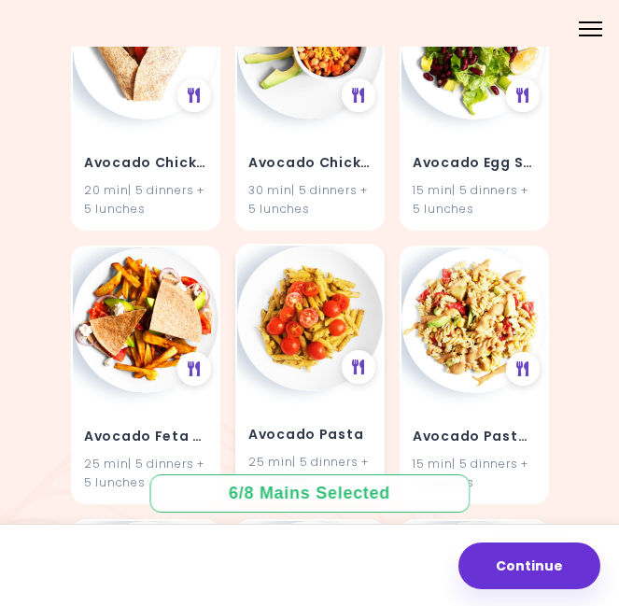
scroll to position [1991, 0]
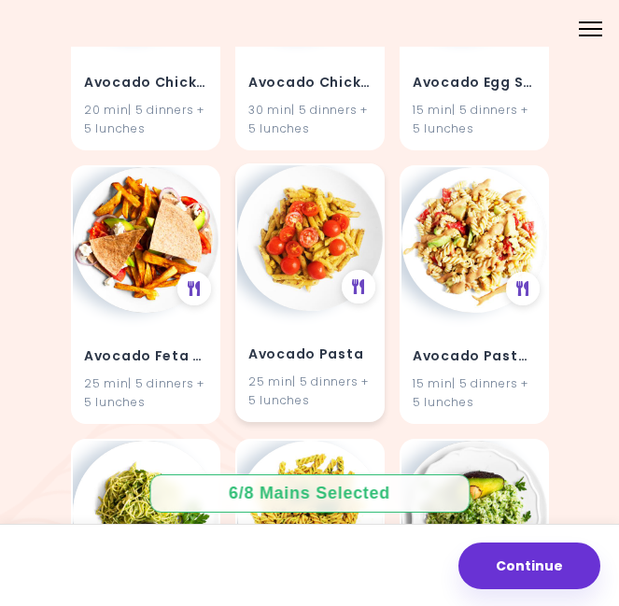
click at [309, 353] on h4 "Avocado Pasta" at bounding box center [309, 355] width 123 height 30
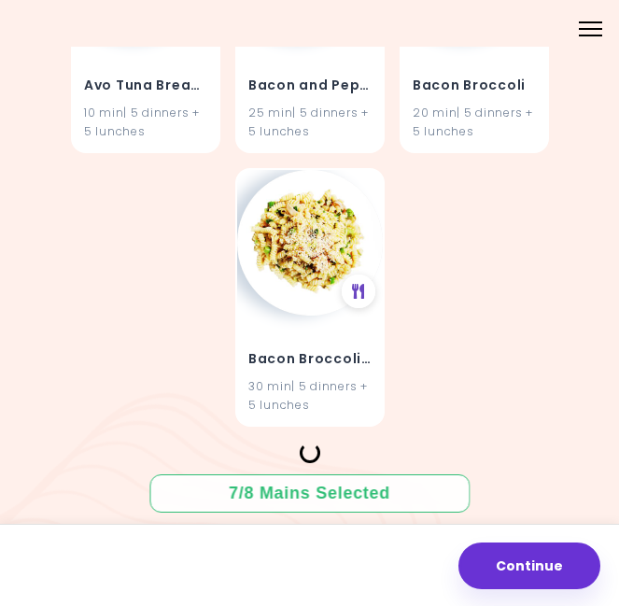
scroll to position [3610, 0]
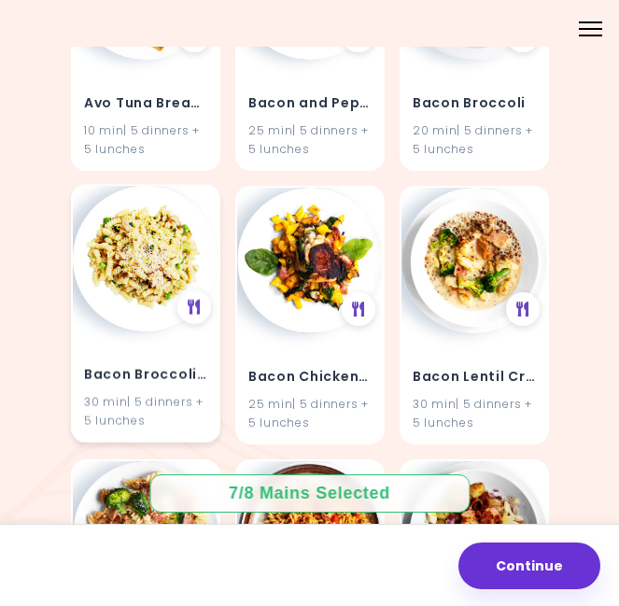
click at [163, 371] on h4 "Bacon Broccoli Pasta" at bounding box center [145, 375] width 123 height 30
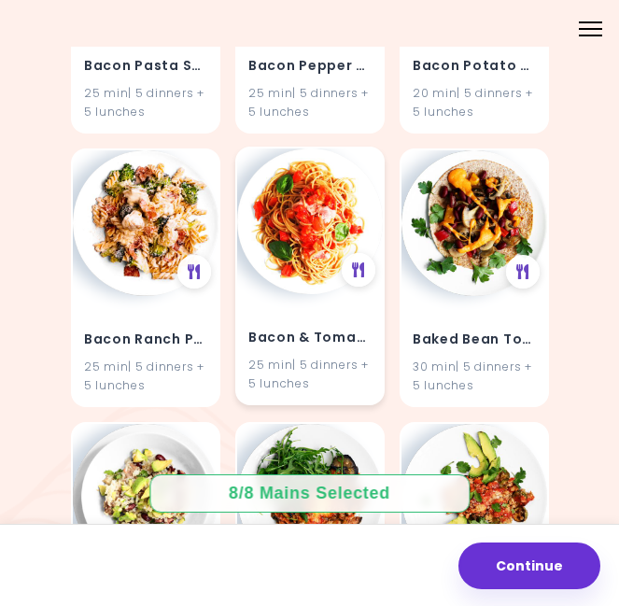
scroll to position [4204, 0]
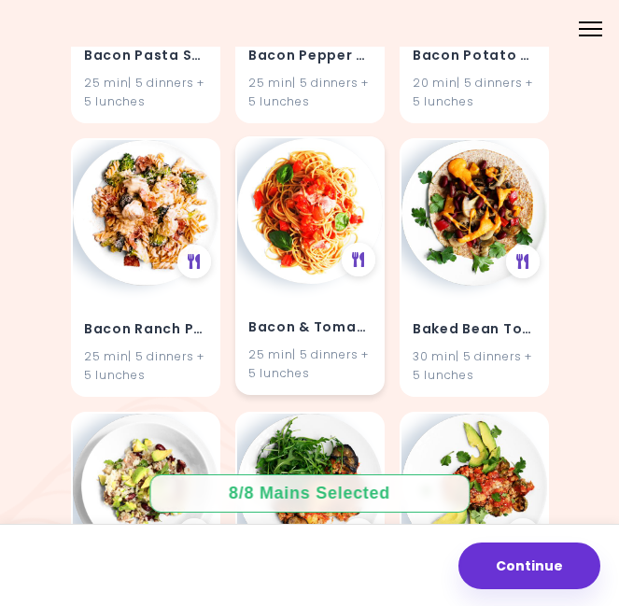
click at [288, 313] on h4 "Bacon & Tomato Pasta" at bounding box center [309, 328] width 123 height 30
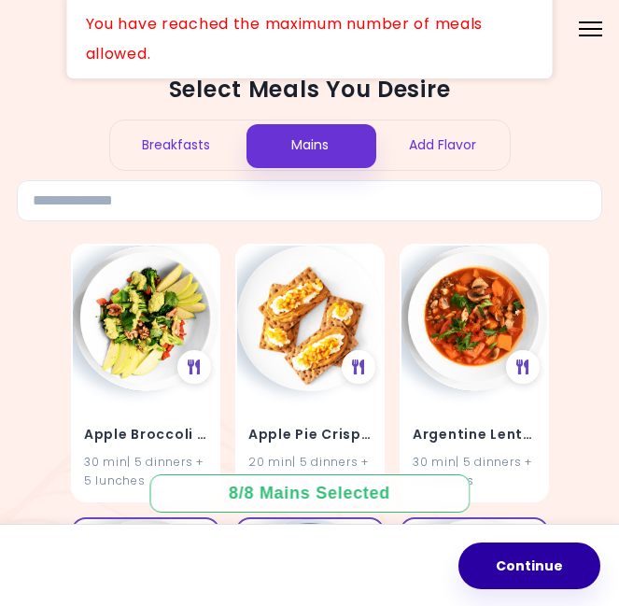
scroll to position [0, 0]
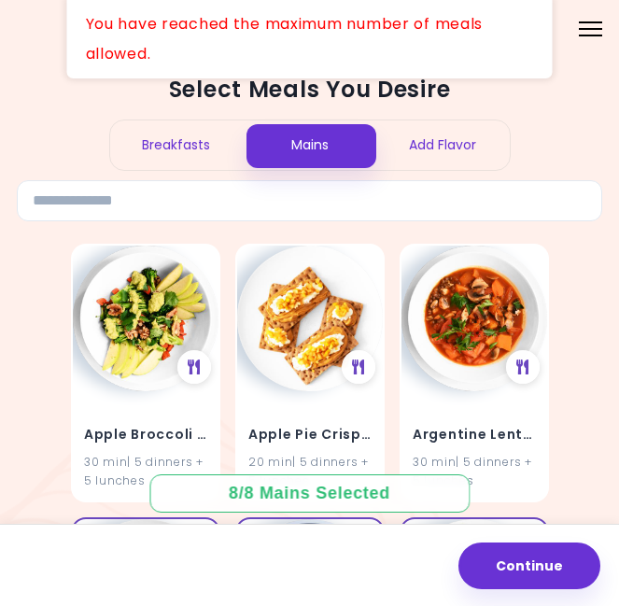
click at [191, 154] on div "Breakfasts" at bounding box center [176, 144] width 133 height 49
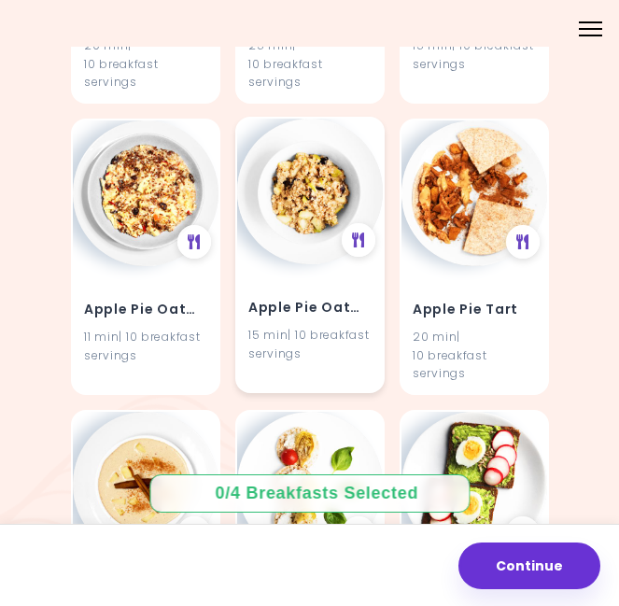
scroll to position [704, 0]
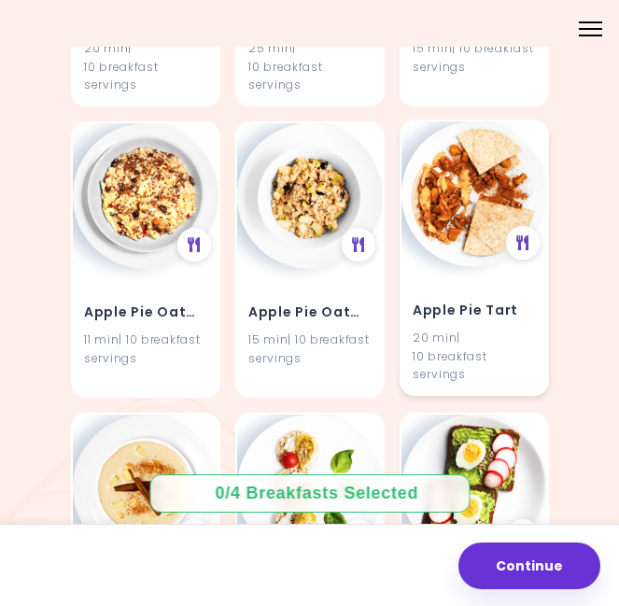
click at [470, 206] on img at bounding box center [474, 194] width 146 height 146
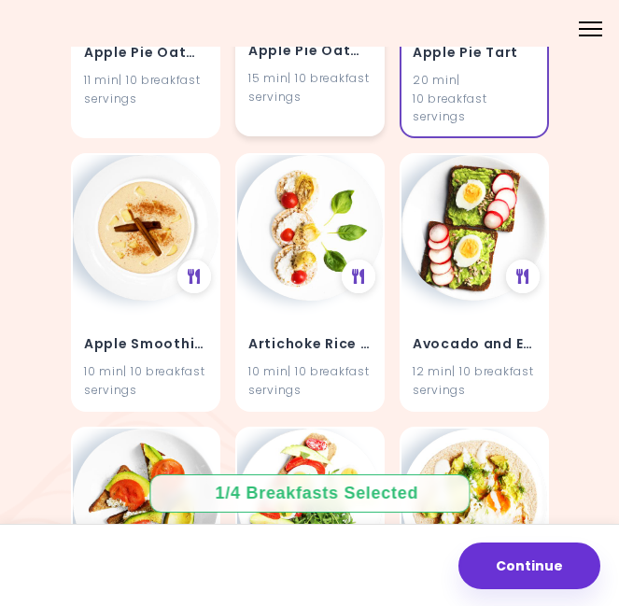
scroll to position [965, 0]
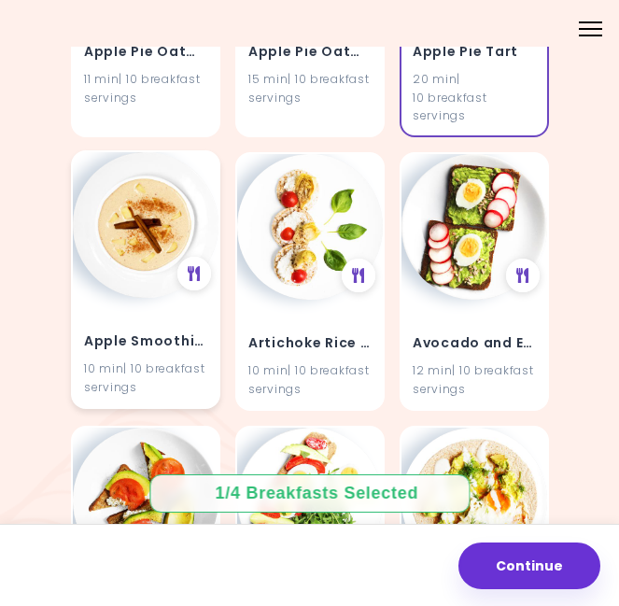
click at [115, 320] on div "Apple Smoothie Bowl 10 min | 10 breakfast servings" at bounding box center [146, 352] width 146 height 109
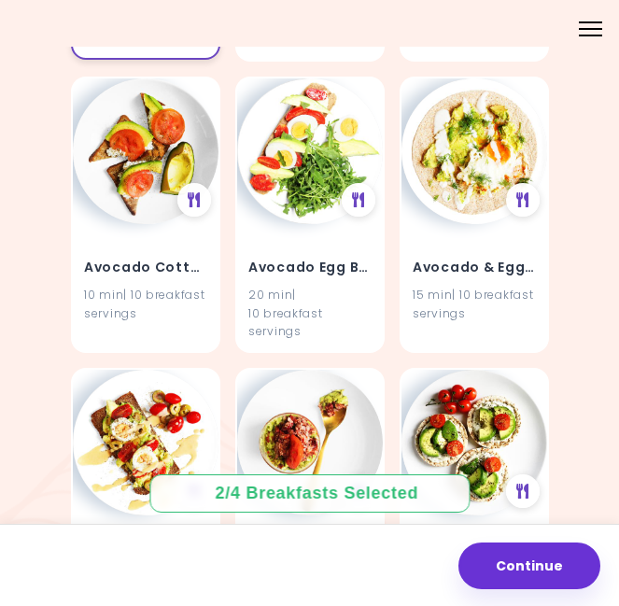
scroll to position [1316, 0]
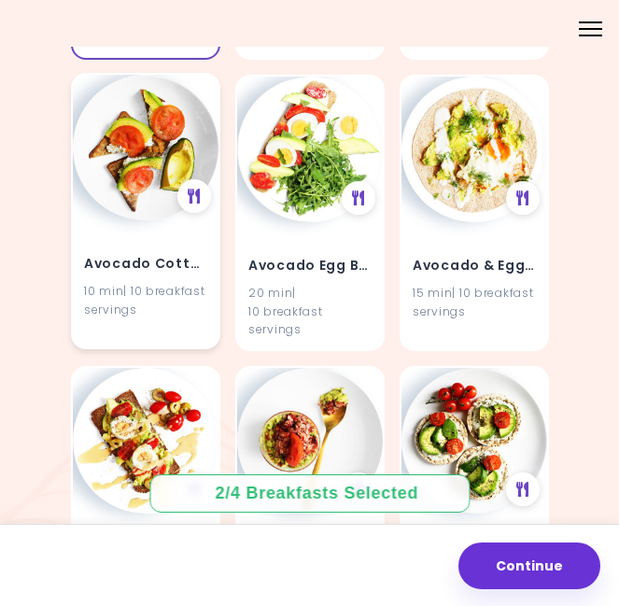
click at [155, 212] on img at bounding box center [146, 148] width 146 height 146
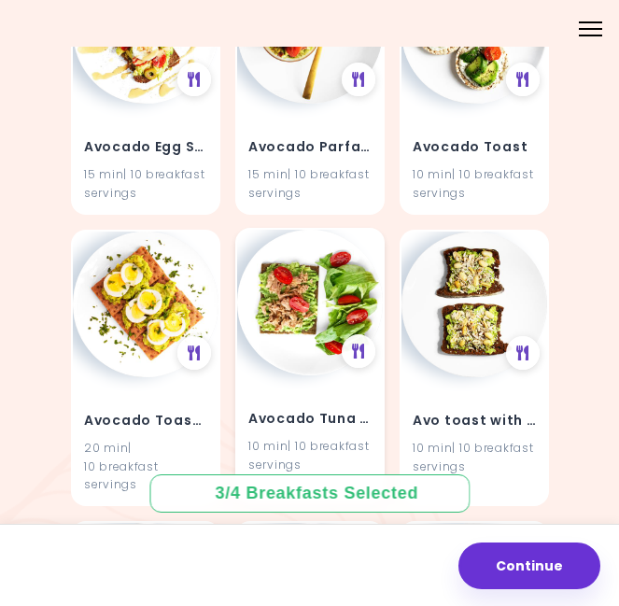
scroll to position [1726, 0]
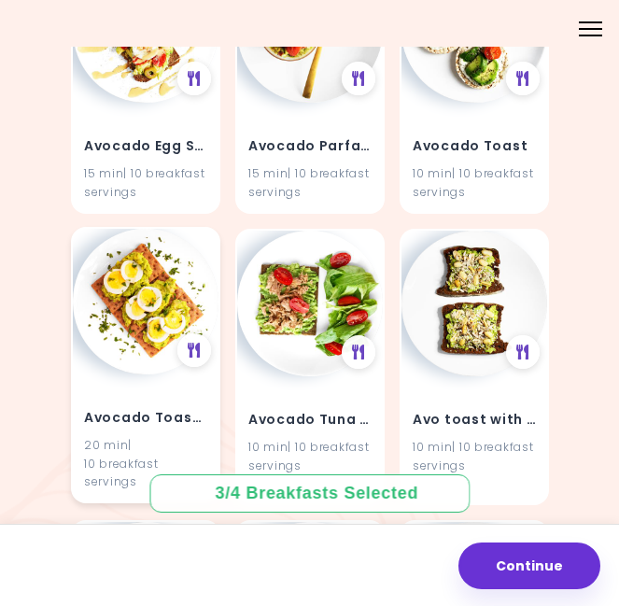
click at [148, 342] on img at bounding box center [146, 302] width 146 height 146
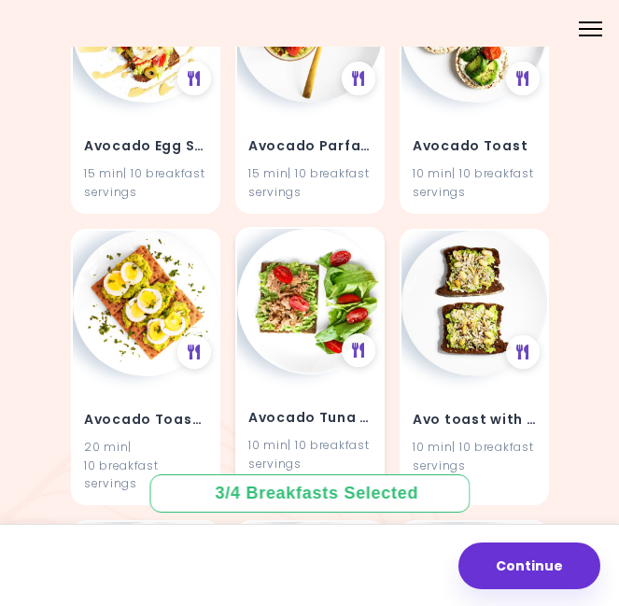
click at [258, 342] on img at bounding box center [310, 302] width 146 height 146
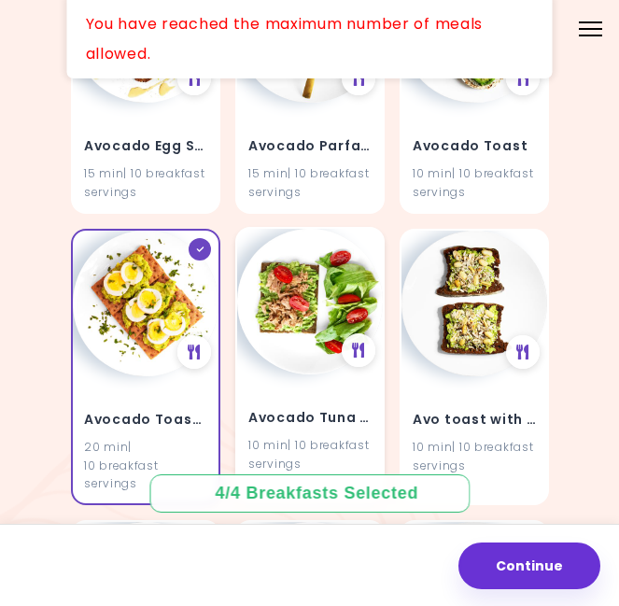
click at [286, 335] on img at bounding box center [310, 302] width 146 height 146
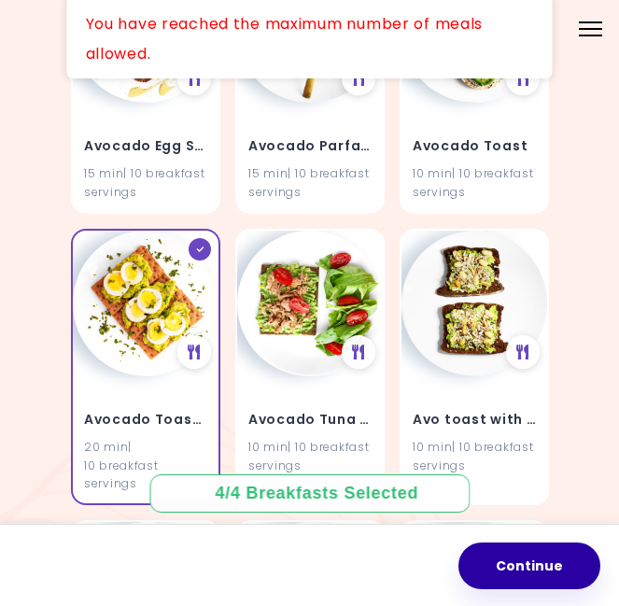
click at [531, 564] on button "Continue" at bounding box center [529, 565] width 142 height 47
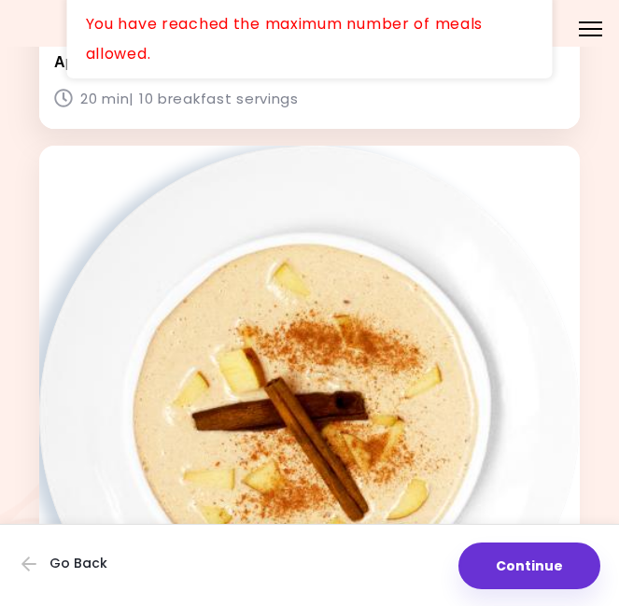
scroll to position [1228, 0]
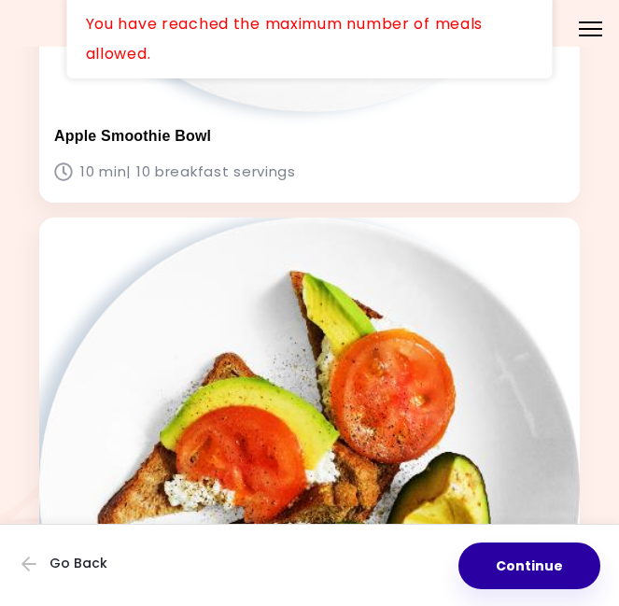
click at [524, 556] on button "Continue" at bounding box center [529, 565] width 142 height 47
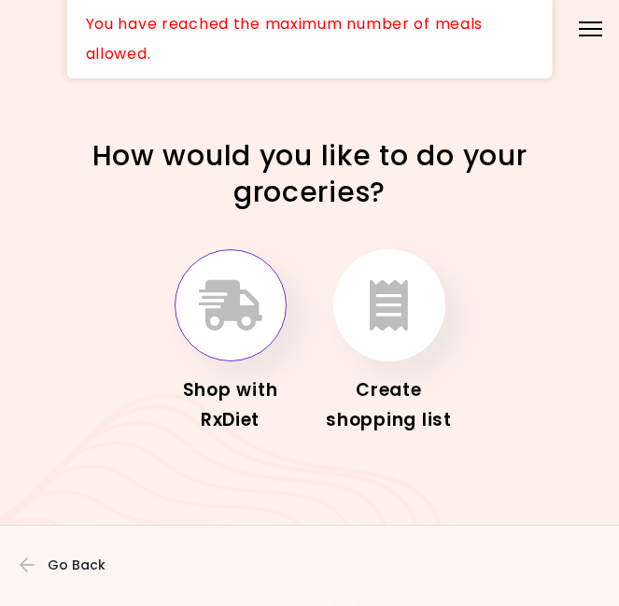
click at [242, 338] on button "button" at bounding box center [230, 305] width 112 height 112
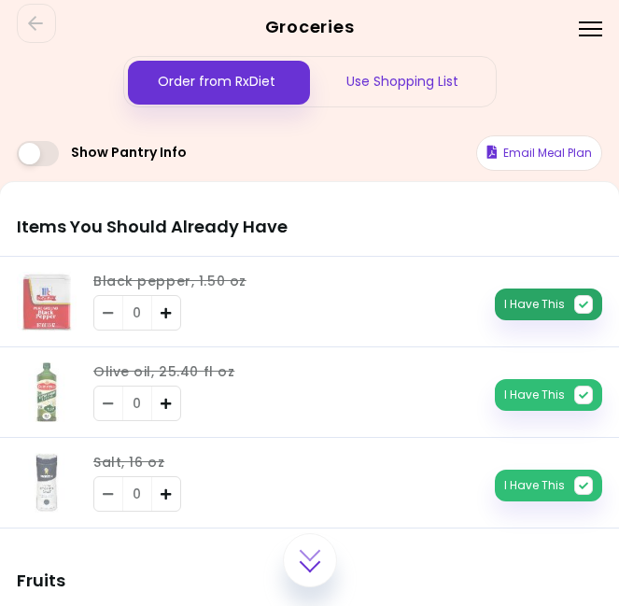
click at [565, 308] on button "I Have This" at bounding box center [548, 304] width 107 height 32
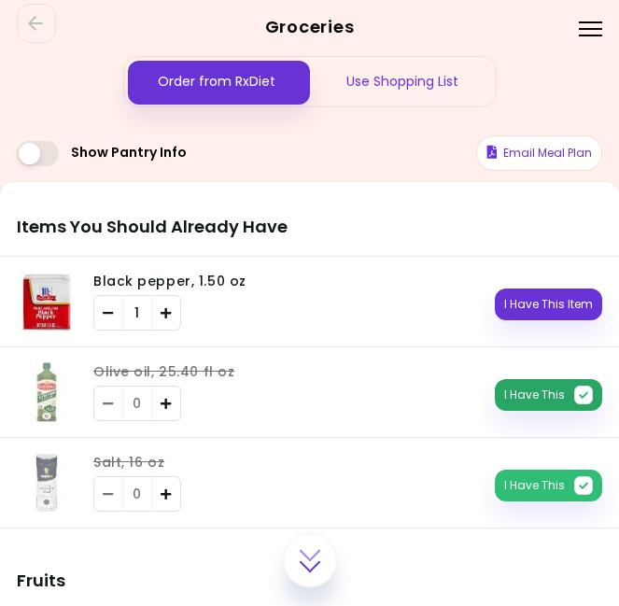
click at [556, 392] on button "I Have This" at bounding box center [548, 395] width 107 height 32
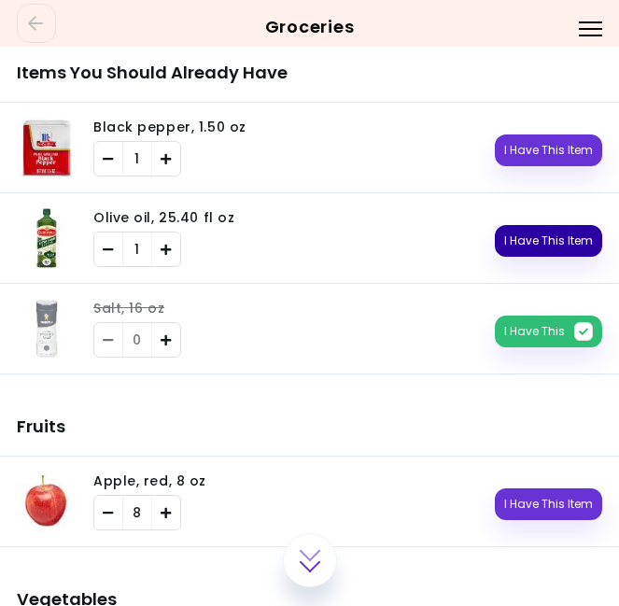
scroll to position [155, 0]
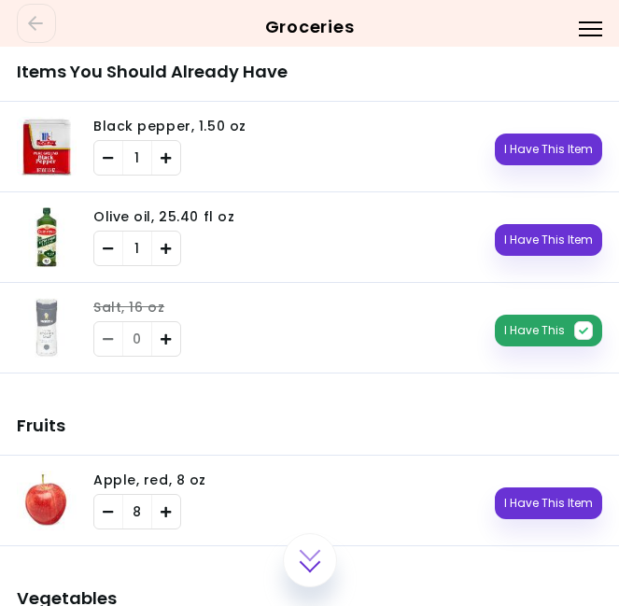
click at [550, 321] on button "I Have This" at bounding box center [548, 330] width 107 height 32
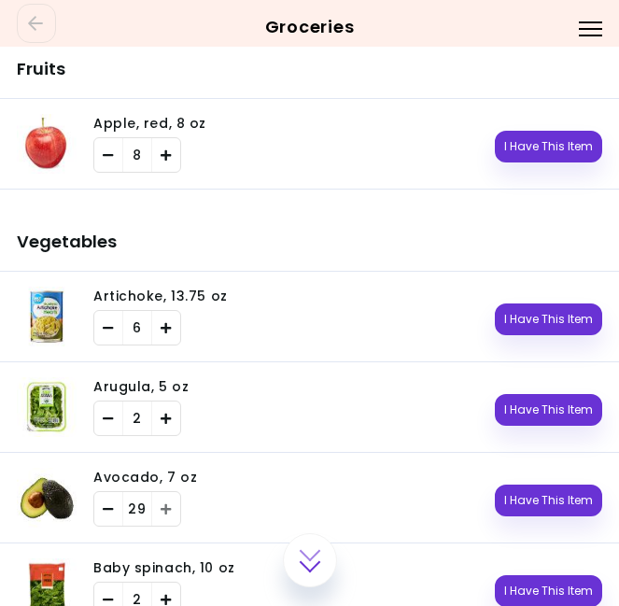
scroll to position [510, 0]
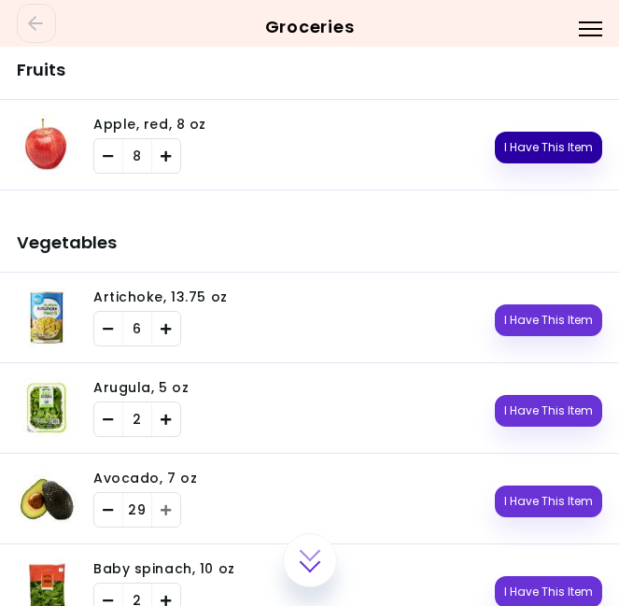
click at [546, 146] on button "I Have This Item" at bounding box center [548, 148] width 107 height 32
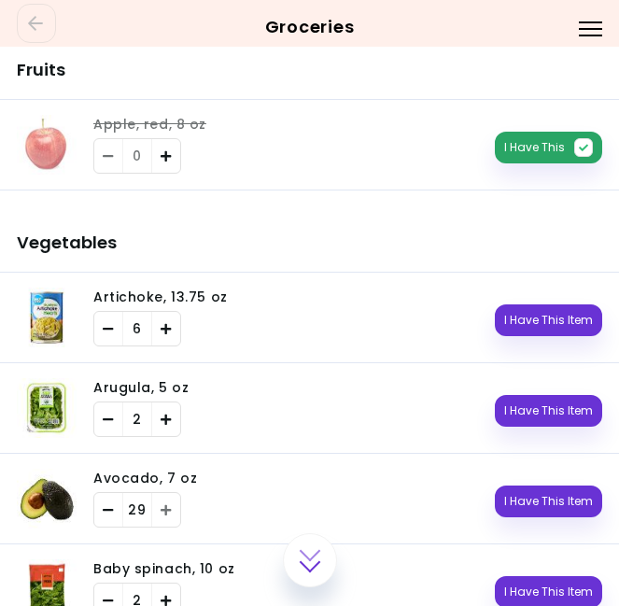
click at [546, 146] on button "I Have This" at bounding box center [548, 148] width 107 height 32
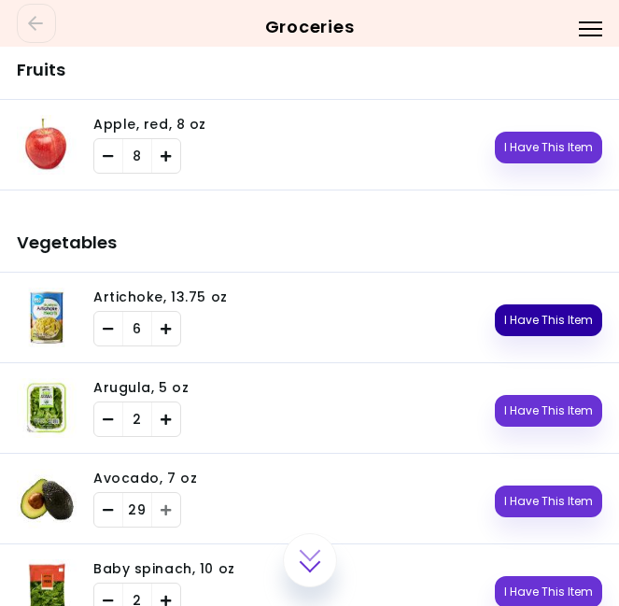
click at [565, 320] on button "I Have This Item" at bounding box center [548, 320] width 107 height 32
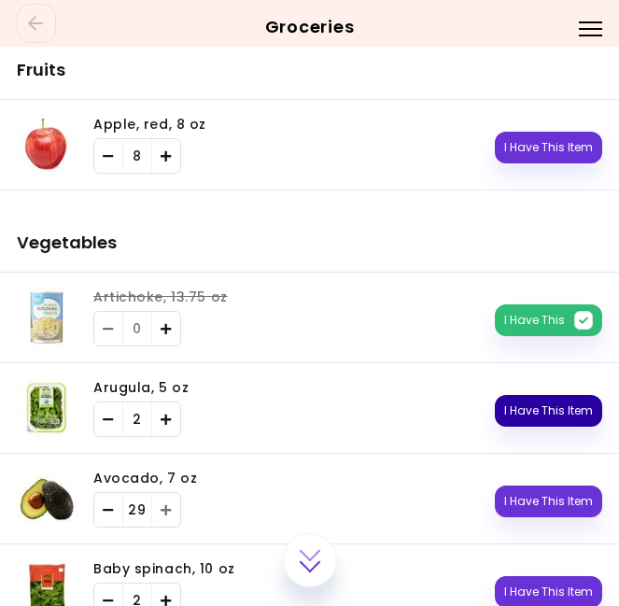
click at [570, 402] on button "I Have This Item" at bounding box center [548, 411] width 107 height 32
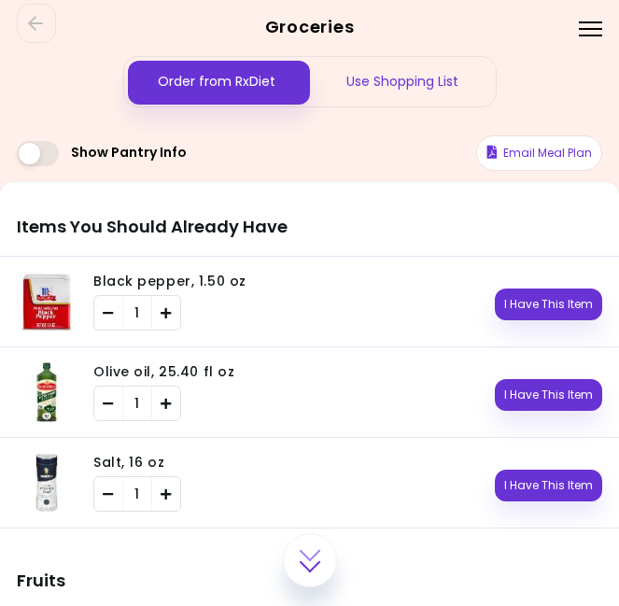
scroll to position [0, 0]
click at [418, 79] on div "Use Shopping List" at bounding box center [403, 81] width 186 height 49
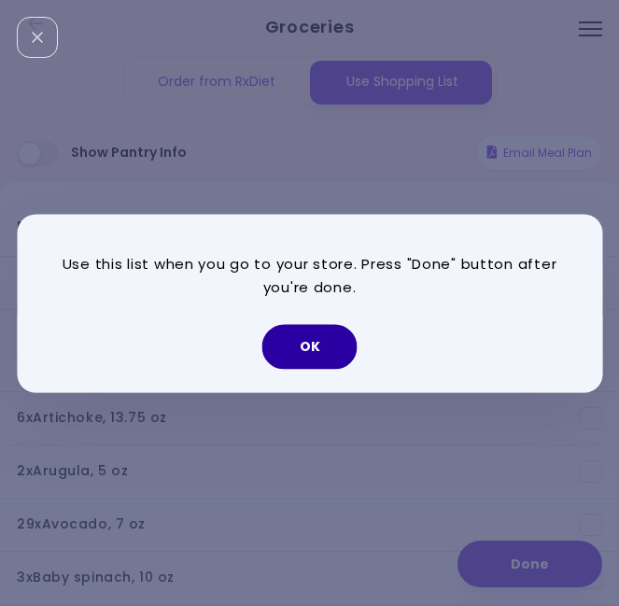
click at [323, 348] on button "OK" at bounding box center [309, 346] width 95 height 45
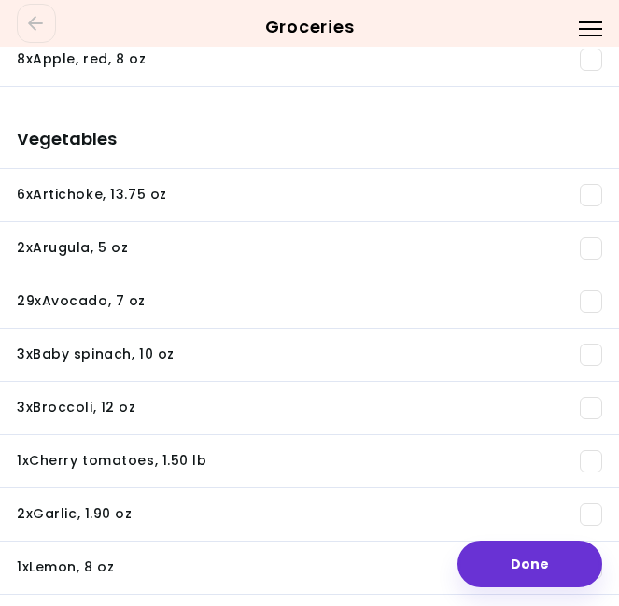
scroll to position [225, 0]
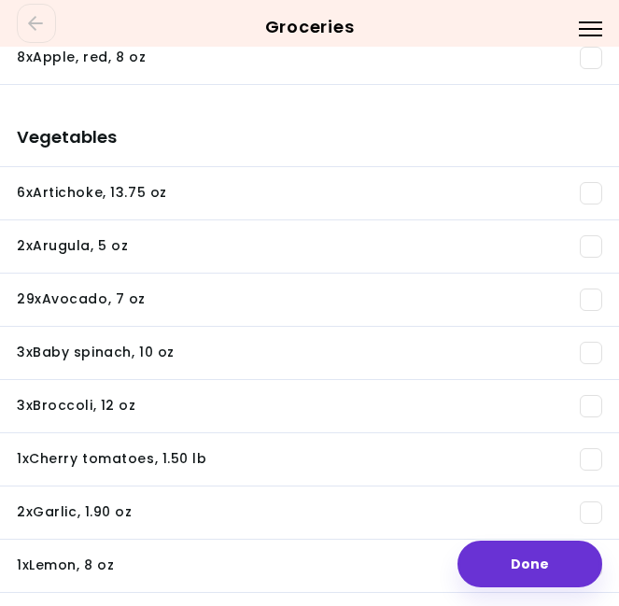
click at [481, 189] on div "6 x Artichoke , 13.75 oz" at bounding box center [309, 193] width 585 height 22
click at [585, 190] on span at bounding box center [590, 193] width 22 height 22
click at [584, 243] on span at bounding box center [590, 246] width 22 height 22
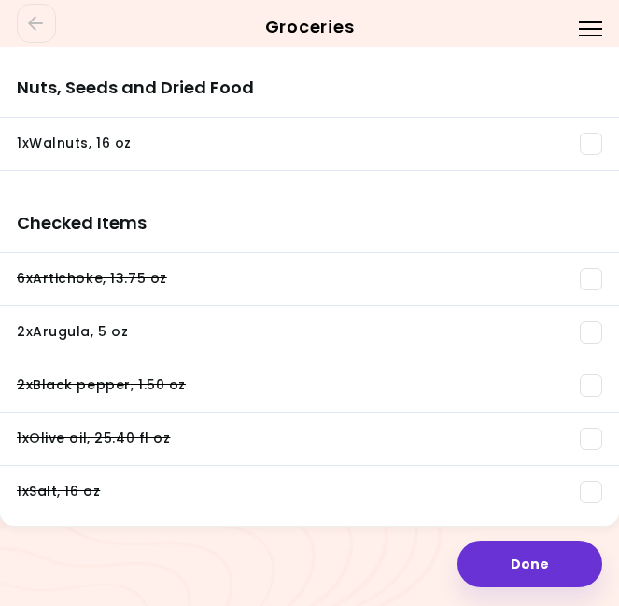
scroll to position [2343, 0]
click at [594, 280] on span at bounding box center [590, 279] width 22 height 22
click at [588, 326] on span at bounding box center [590, 332] width 22 height 22
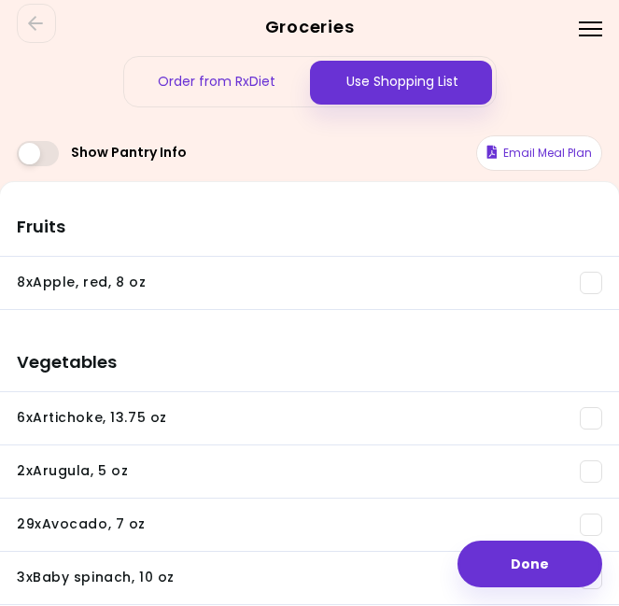
scroll to position [0, 0]
click at [587, 271] on li "8 x Apple, red , 8 oz You need: 3.66 lb / In pantry: 0 oz" at bounding box center [309, 283] width 619 height 53
click at [588, 277] on span at bounding box center [590, 283] width 22 height 22
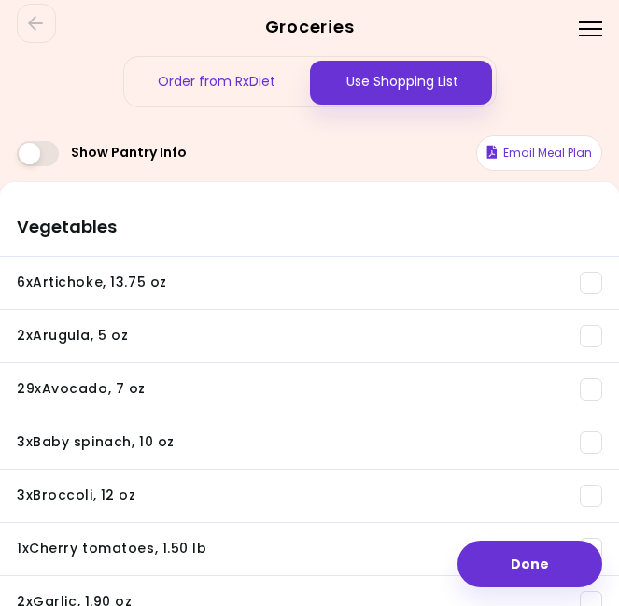
click at [590, 514] on li "3 x Broccoli , 12 oz You need: 2.25 lb / In pantry: 0 oz" at bounding box center [309, 495] width 619 height 53
click at [586, 389] on span at bounding box center [590, 389] width 22 height 22
click at [588, 437] on span at bounding box center [590, 442] width 22 height 22
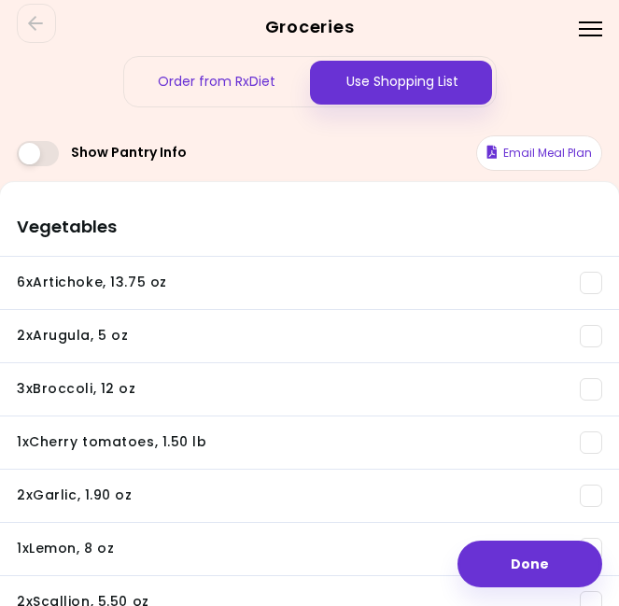
click at [593, 391] on span at bounding box center [590, 389] width 22 height 22
click at [594, 445] on span at bounding box center [590, 442] width 22 height 22
click at [590, 478] on li "2 x Garlic , 1.90 oz You need: 2 oz / In pantry: 0 oz" at bounding box center [309, 495] width 619 height 53
click at [590, 487] on ul "6 x Artichoke , 13.75 oz You need: 4.66 lb / In pantry: 0 oz 2 x Arugula , 5 oz…" at bounding box center [309, 500] width 619 height 486
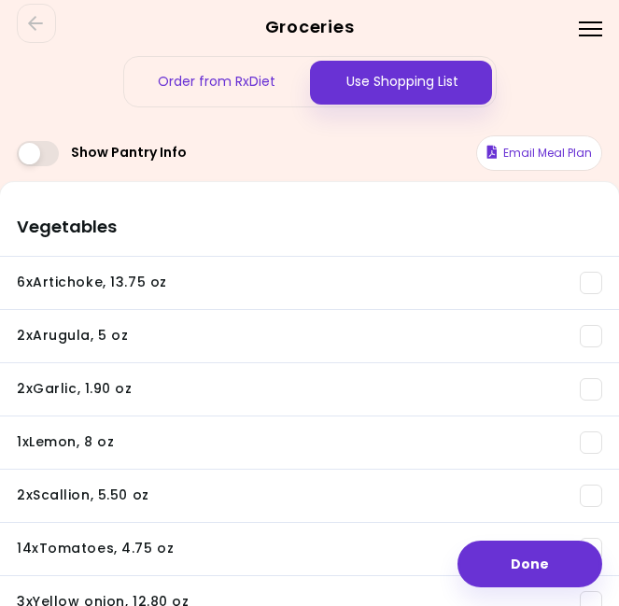
click at [586, 391] on span at bounding box center [590, 389] width 22 height 22
click at [586, 434] on span at bounding box center [590, 442] width 22 height 22
click at [585, 471] on li "2 x Scallion , 5.50 oz You need: 10.98 oz / In pantry: 0 oz" at bounding box center [309, 495] width 619 height 53
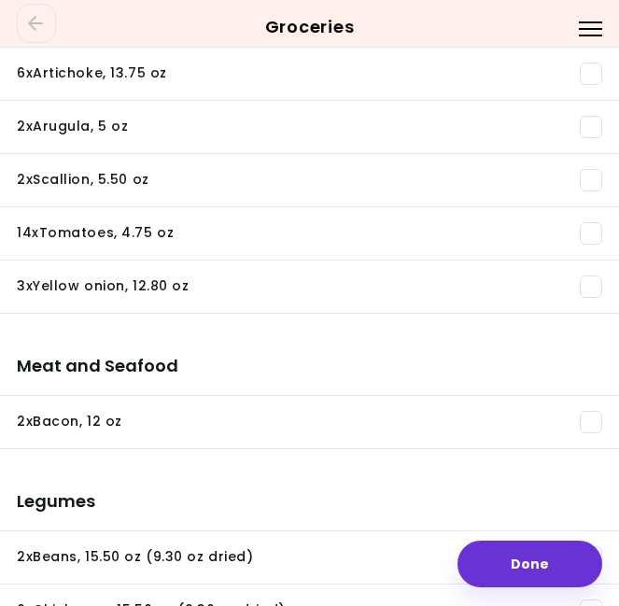
scroll to position [212, 0]
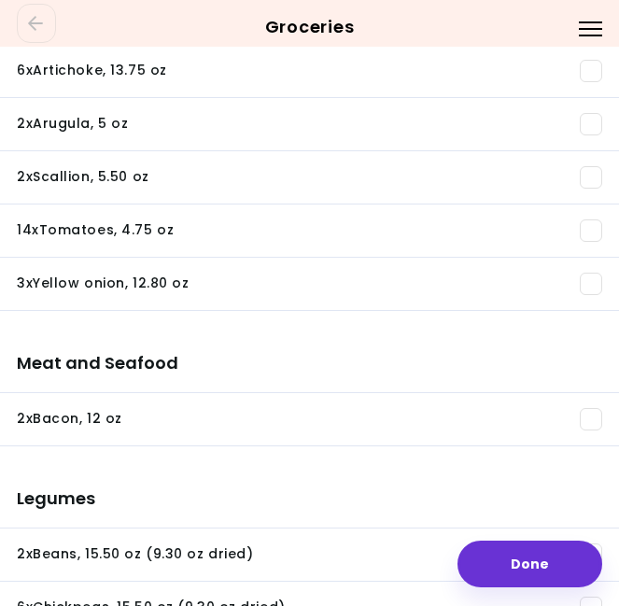
click at [591, 232] on span at bounding box center [590, 230] width 22 height 22
click at [591, 273] on span at bounding box center [590, 283] width 22 height 22
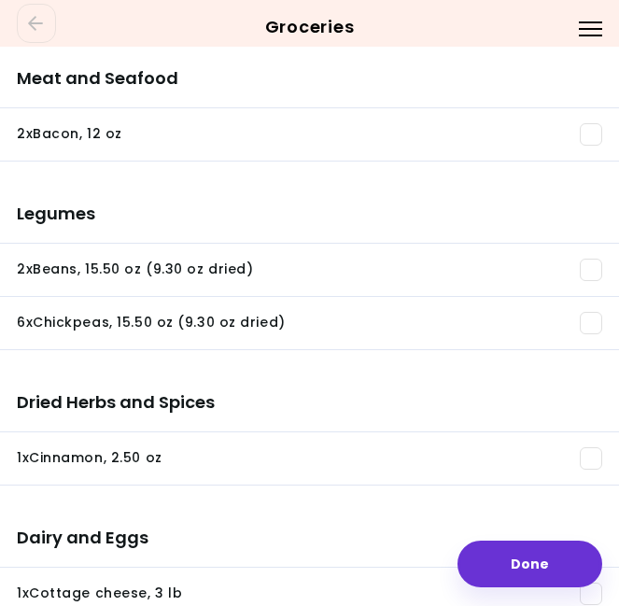
scroll to position [386, 0]
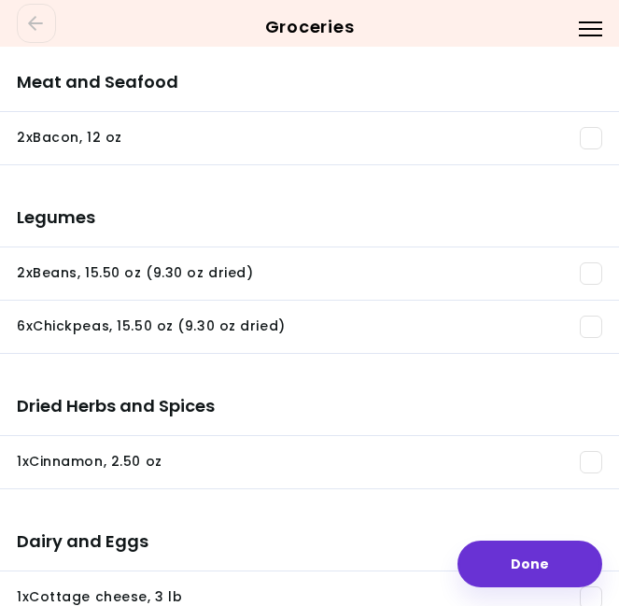
click at [592, 137] on span at bounding box center [590, 138] width 22 height 22
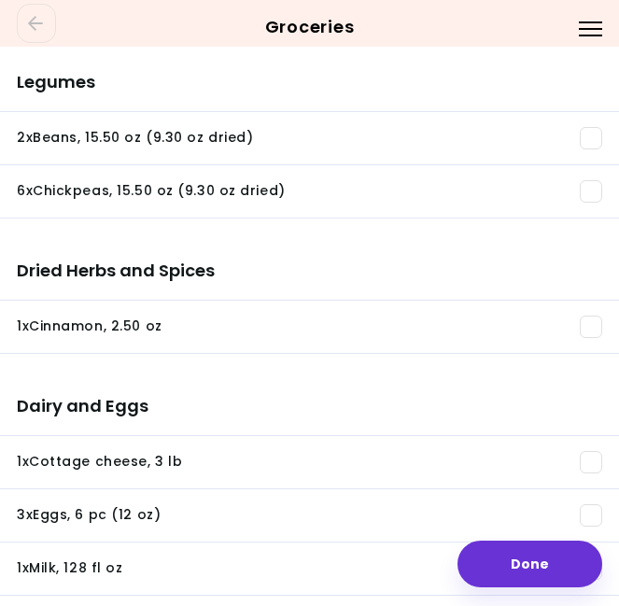
click at [592, 135] on span at bounding box center [590, 138] width 22 height 22
click at [592, 174] on li "6 x Chickpeas , 15.50 oz (9.30 oz dried) You need: 2.99 lb / In pantry: 0 oz" at bounding box center [309, 191] width 619 height 53
click at [588, 203] on li "6 x Chickpeas , 15.50 oz (9.30 oz dried) You need: 2.99 lb / In pantry: 0 oz" at bounding box center [309, 191] width 619 height 53
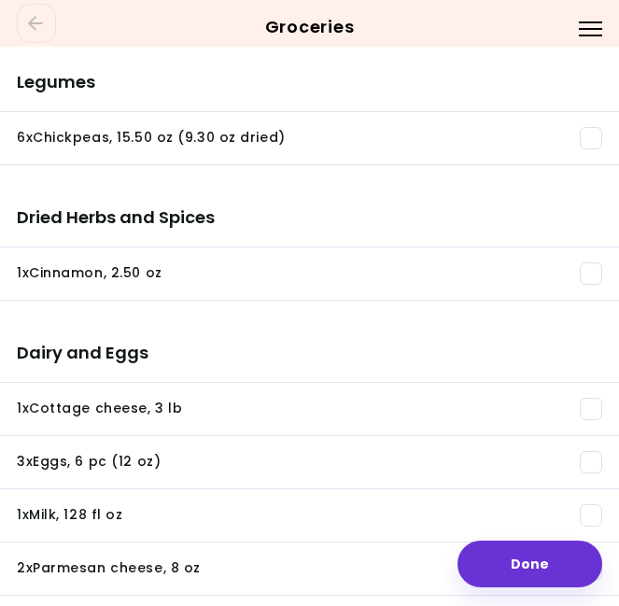
click at [588, 124] on li "6 x Chickpeas , 15.50 oz (9.30 oz dried) You need: 2.99 lb / In pantry: 0 oz" at bounding box center [309, 138] width 619 height 53
click at [588, 139] on span at bounding box center [590, 138] width 22 height 22
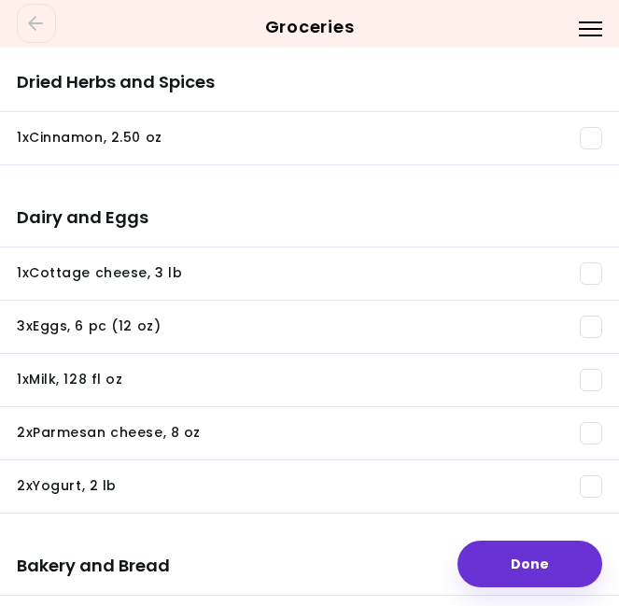
click at [592, 131] on span at bounding box center [590, 138] width 22 height 22
click at [593, 268] on span at bounding box center [590, 273] width 22 height 22
click at [588, 327] on span at bounding box center [590, 326] width 22 height 22
click at [591, 382] on span at bounding box center [590, 380] width 22 height 22
click at [589, 441] on span at bounding box center [590, 433] width 22 height 22
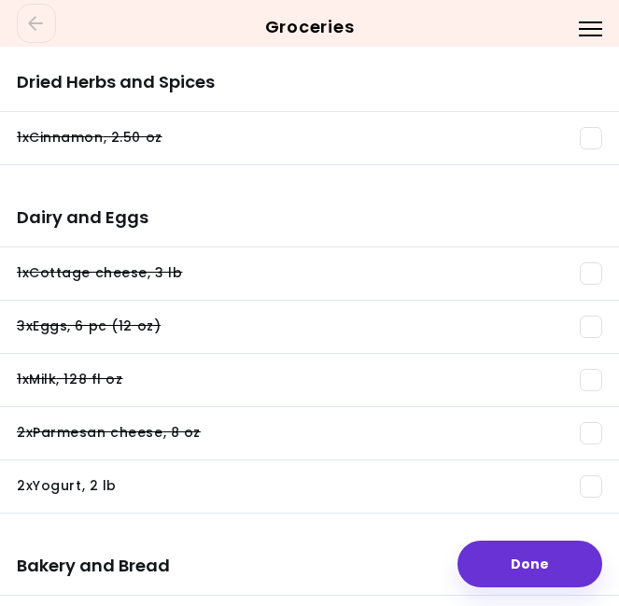
click at [587, 489] on span at bounding box center [590, 486] width 22 height 22
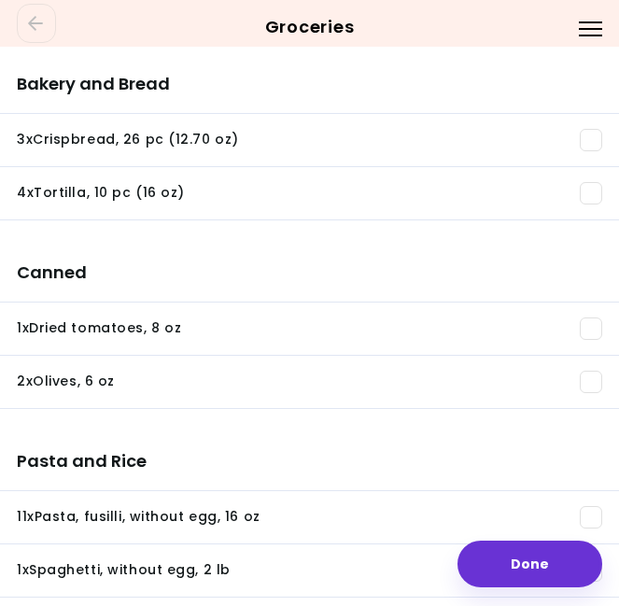
scroll to position [382, 0]
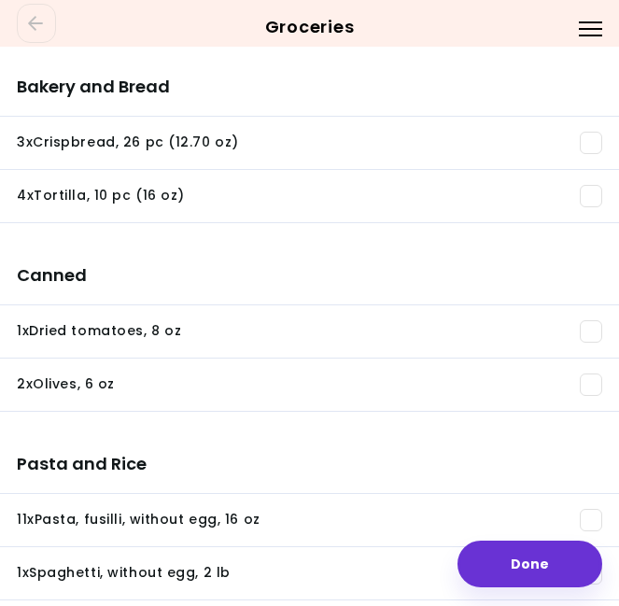
click at [591, 196] on span at bounding box center [590, 196] width 22 height 22
click at [589, 319] on li "1 x Dried tomatoes , 8 oz You need: 3 oz / In pantry: 0 oz" at bounding box center [309, 331] width 619 height 53
click at [589, 390] on span at bounding box center [590, 384] width 22 height 22
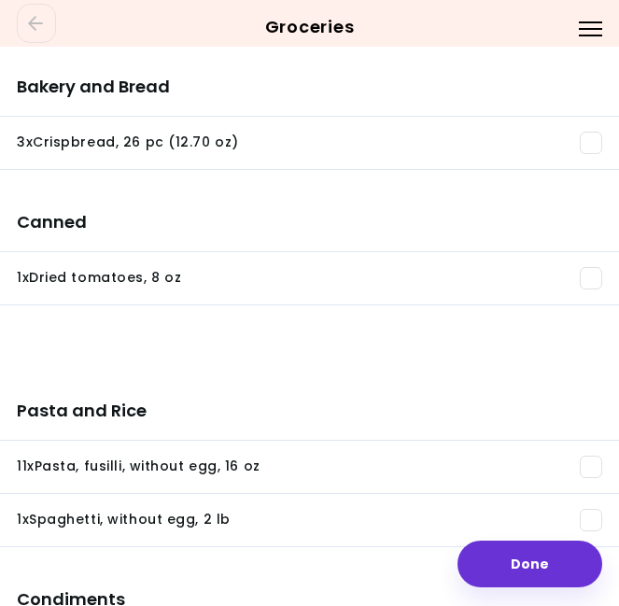
click at [591, 272] on span at bounding box center [590, 278] width 22 height 22
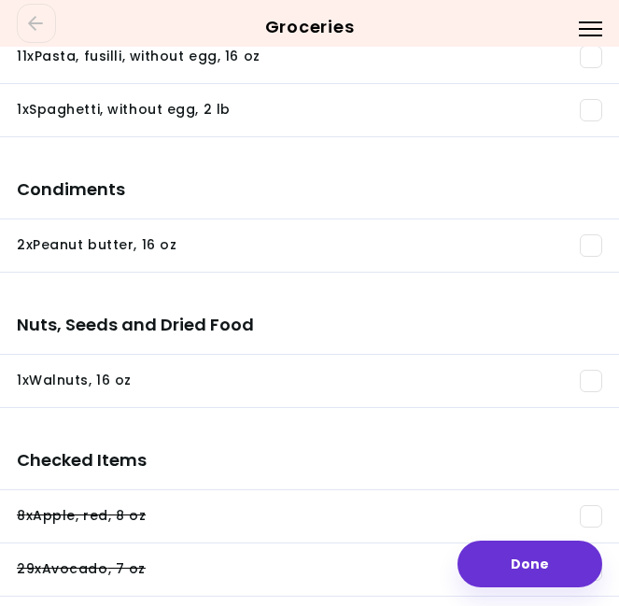
scroll to position [615, 0]
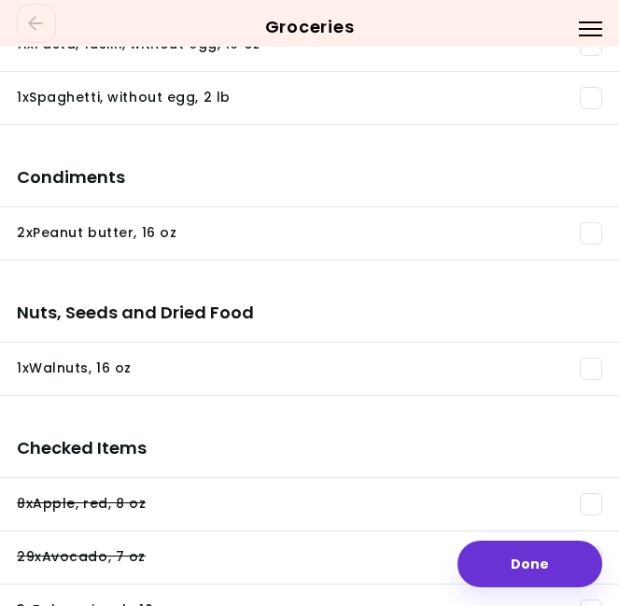
click at [590, 236] on span at bounding box center [590, 233] width 22 height 22
click at [585, 364] on span at bounding box center [590, 368] width 22 height 22
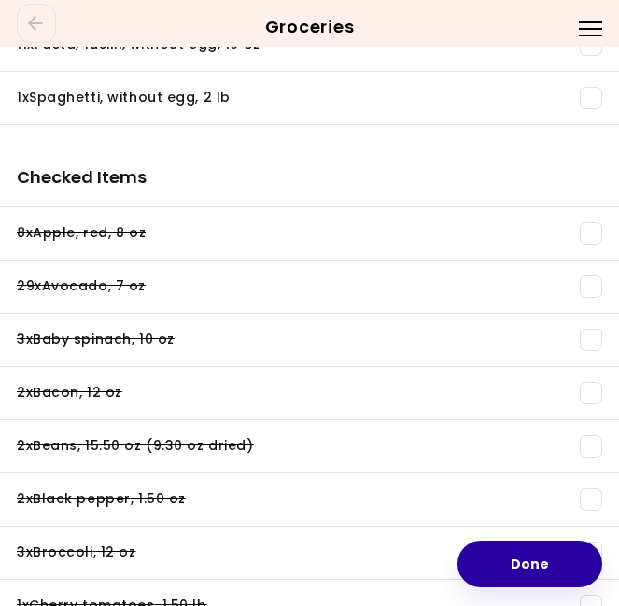
click at [528, 562] on button "Done" at bounding box center [529, 563] width 145 height 47
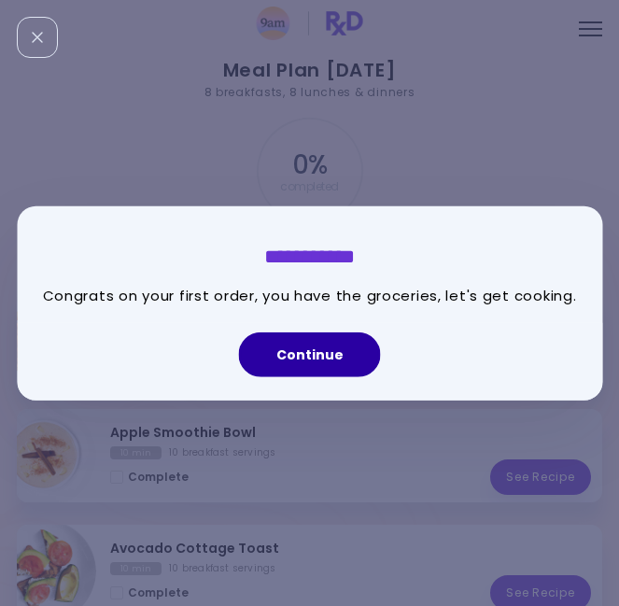
click at [342, 352] on button "Continue" at bounding box center [310, 354] width 142 height 45
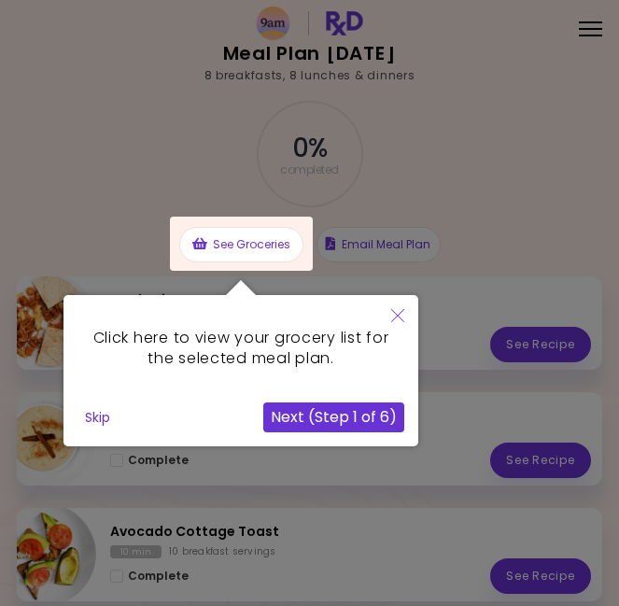
scroll to position [13, 0]
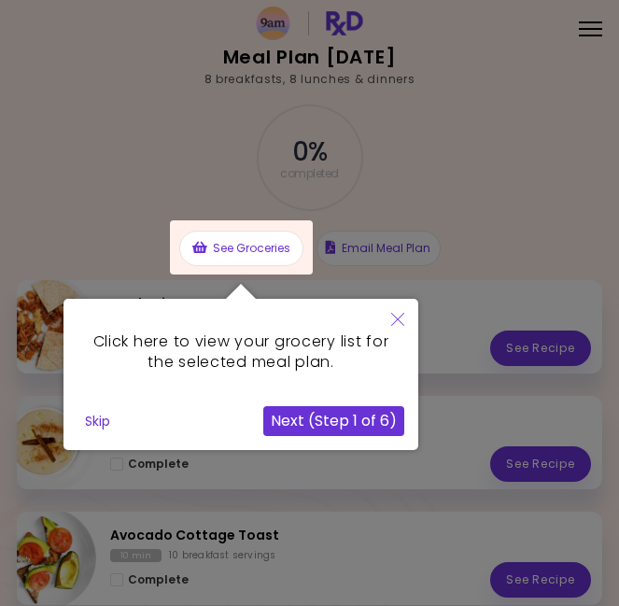
click at [100, 432] on button "Skip" at bounding box center [97, 421] width 40 height 28
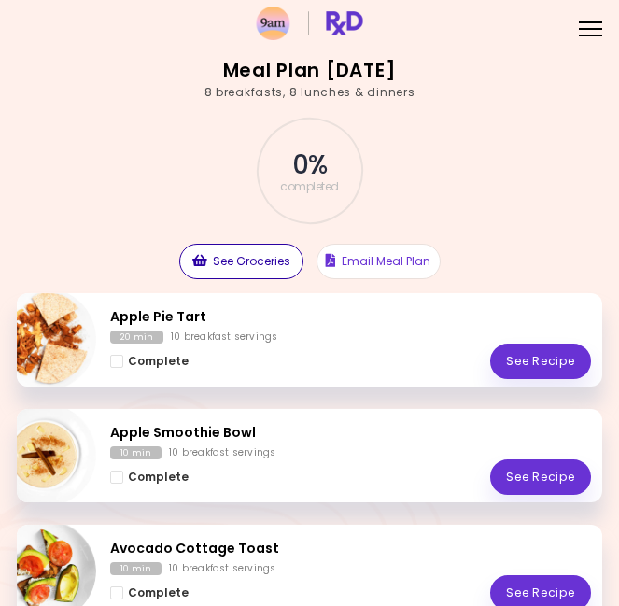
click at [244, 262] on button "See Groceries" at bounding box center [241, 261] width 124 height 35
